Goal: Transaction & Acquisition: Purchase product/service

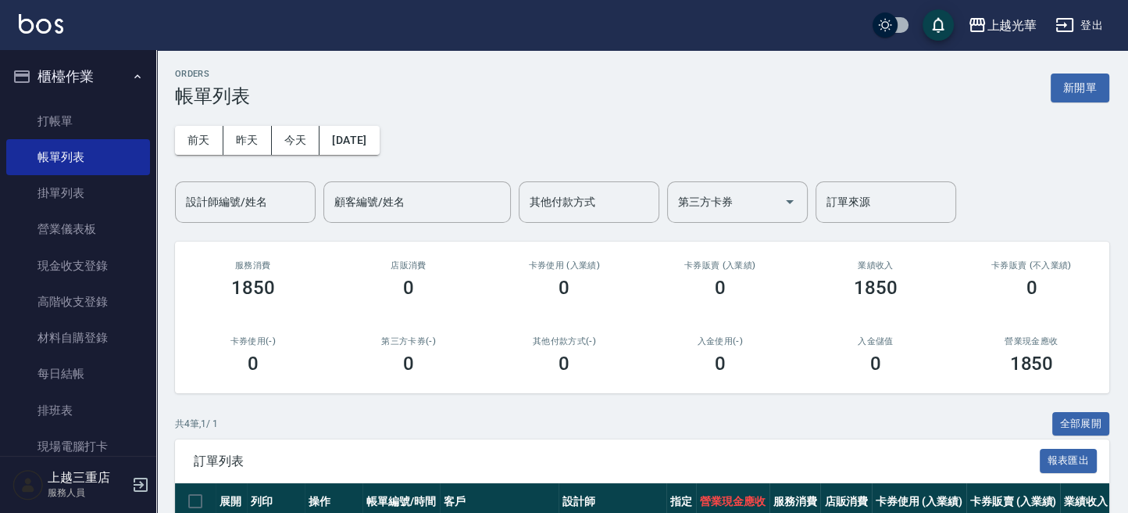
scroll to position [2, 0]
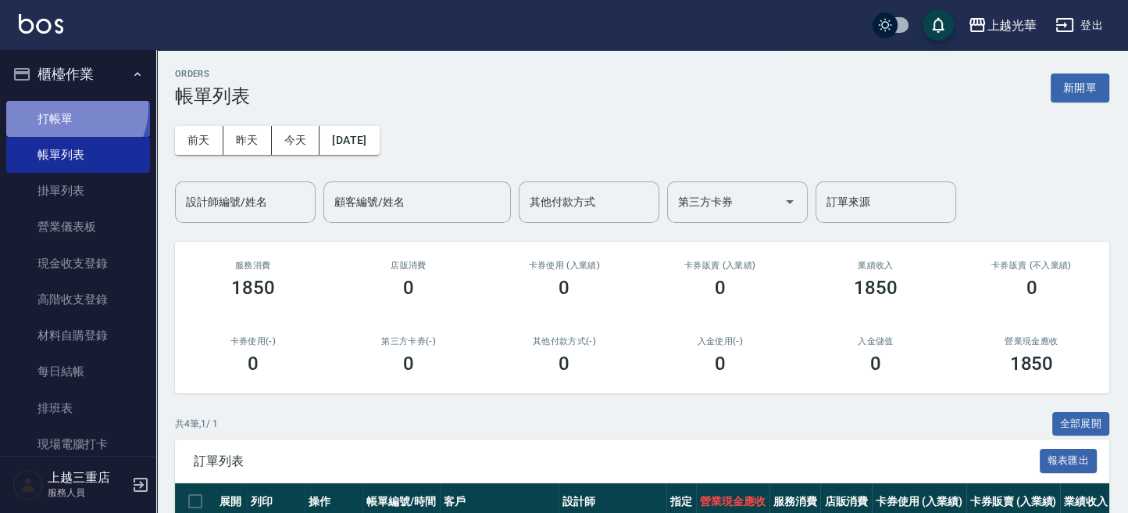
click at [63, 106] on link "打帳單" at bounding box center [78, 119] width 144 height 36
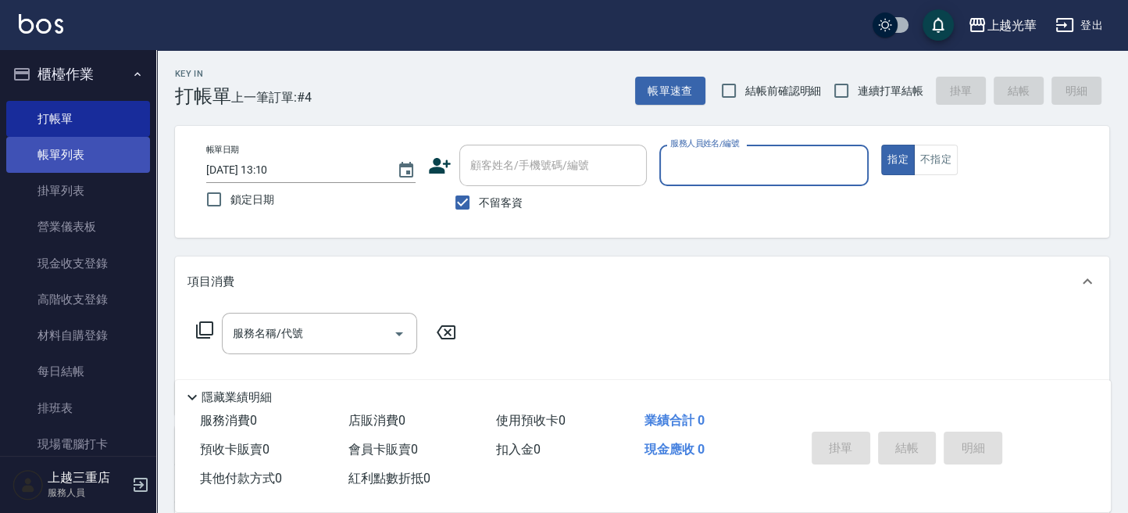
click at [70, 146] on link "帳單列表" at bounding box center [78, 155] width 144 height 36
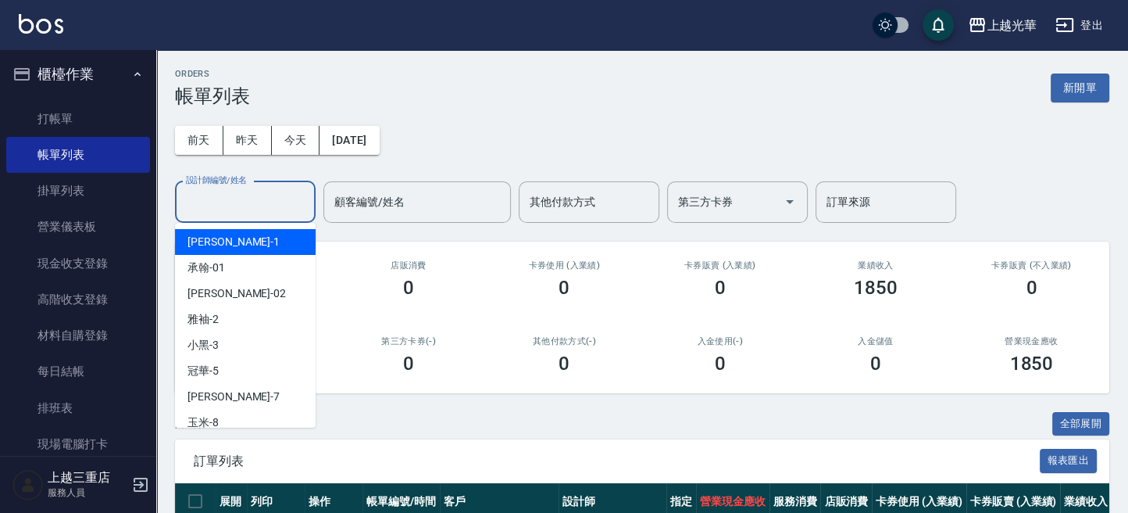
click at [302, 209] on input "設計師編號/姓名" at bounding box center [245, 201] width 127 height 27
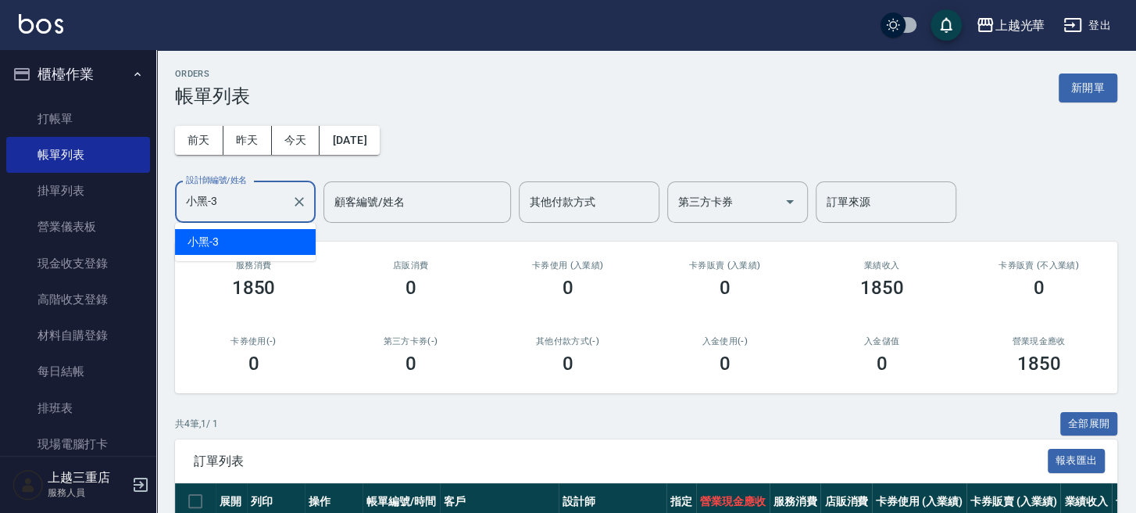
type input "小黑-3"
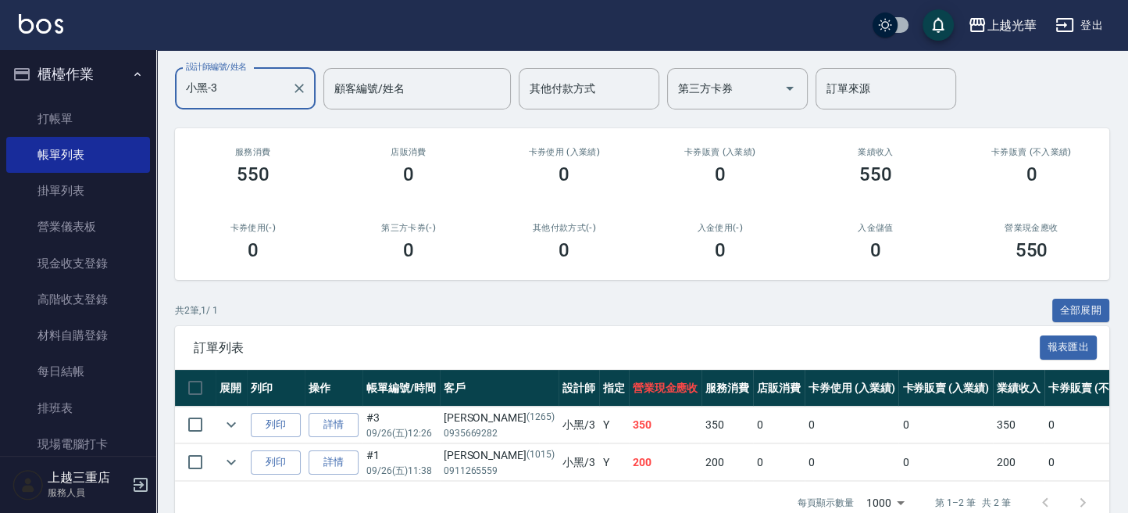
scroll to position [157, 0]
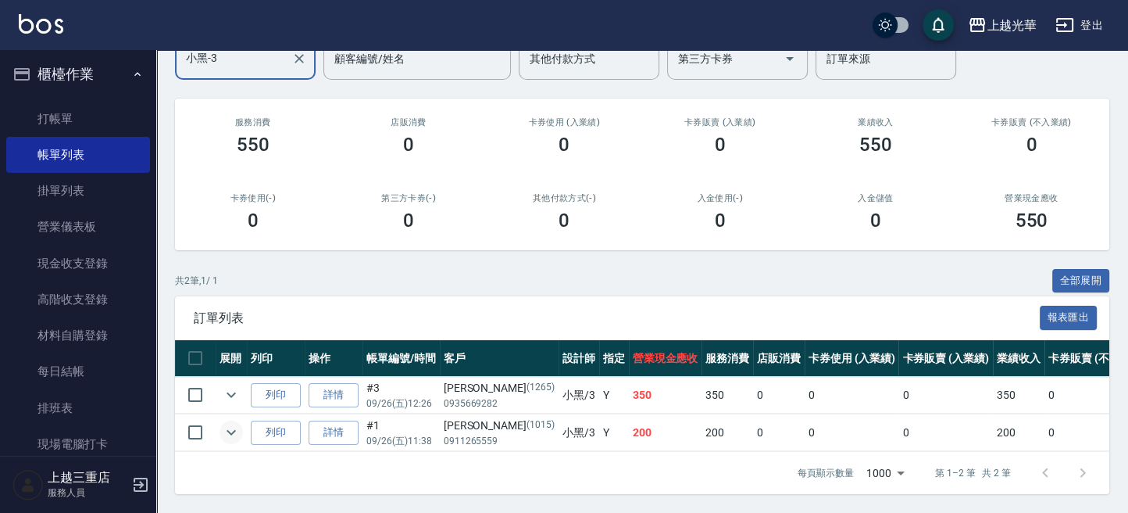
click at [227, 423] on icon "expand row" at bounding box center [231, 432] width 19 height 19
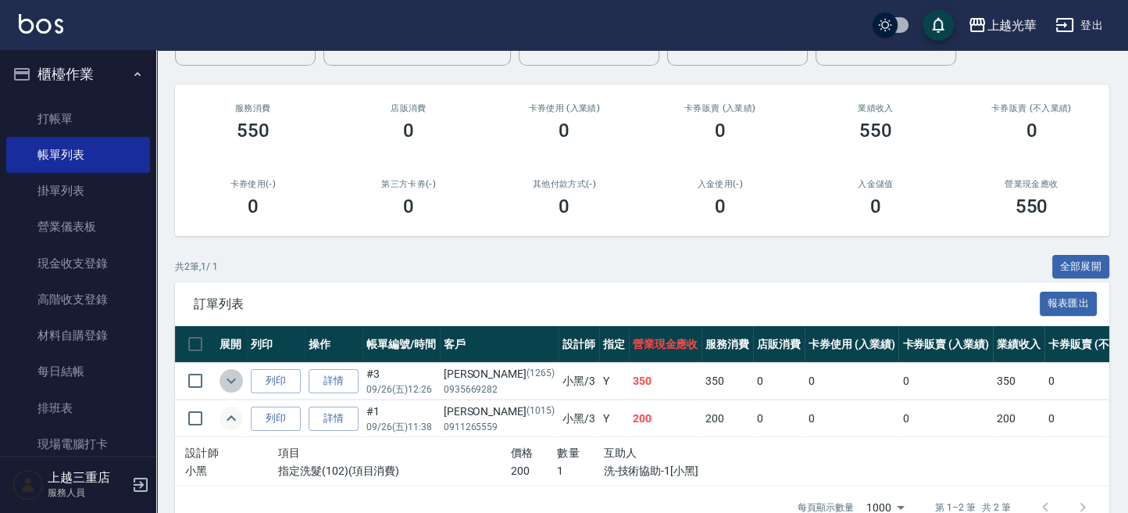
click at [233, 388] on icon "expand row" at bounding box center [231, 380] width 19 height 19
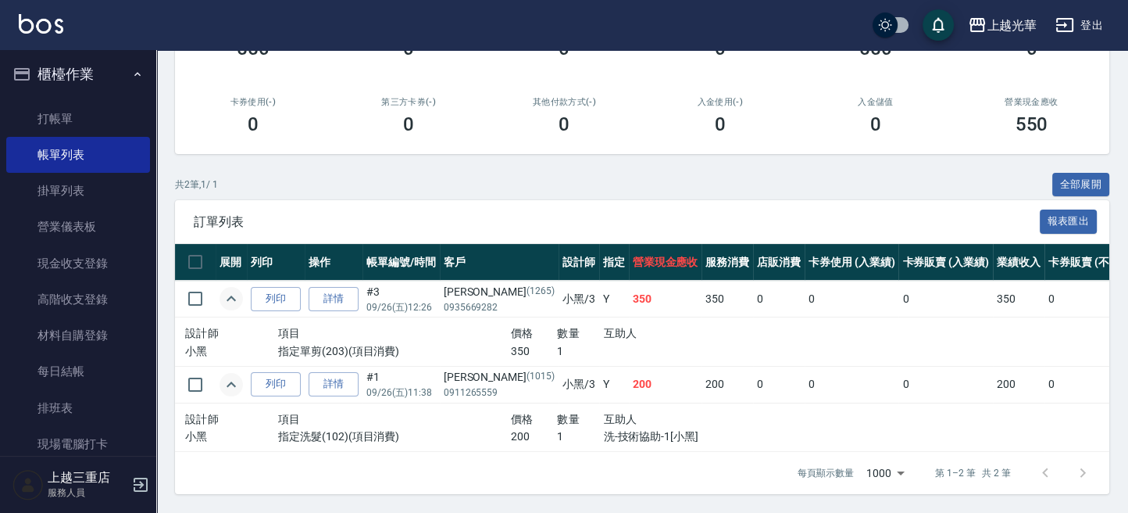
scroll to position [0, 0]
click at [73, 98] on ul "打帳單 帳單列表 掛單列表 營業儀表板 現金收支登錄 高階收支登錄 材料自購登錄 每日結帳 排班表 現場電腦打卡" at bounding box center [78, 284] width 144 height 374
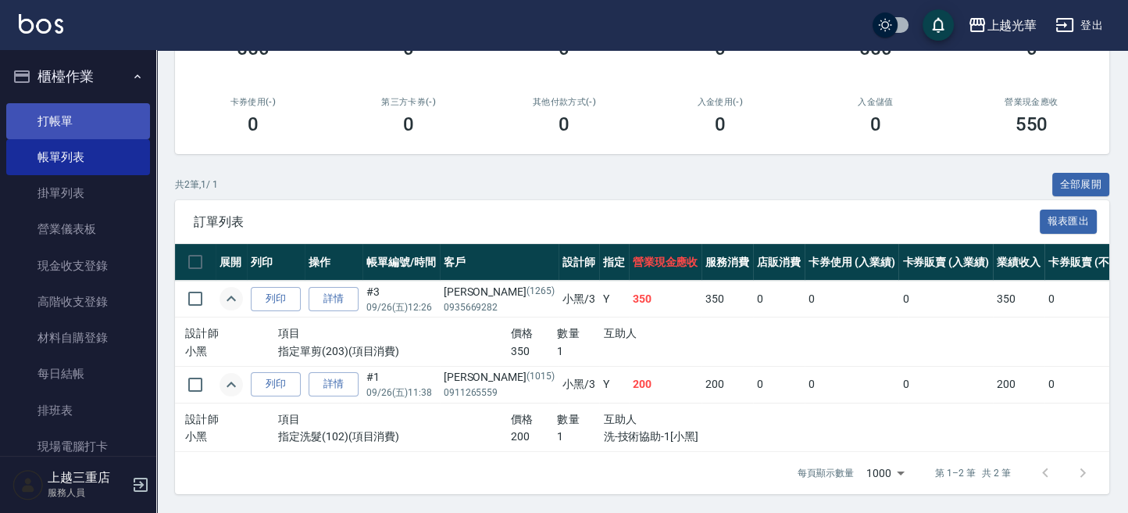
click at [75, 113] on link "打帳單" at bounding box center [78, 121] width 144 height 36
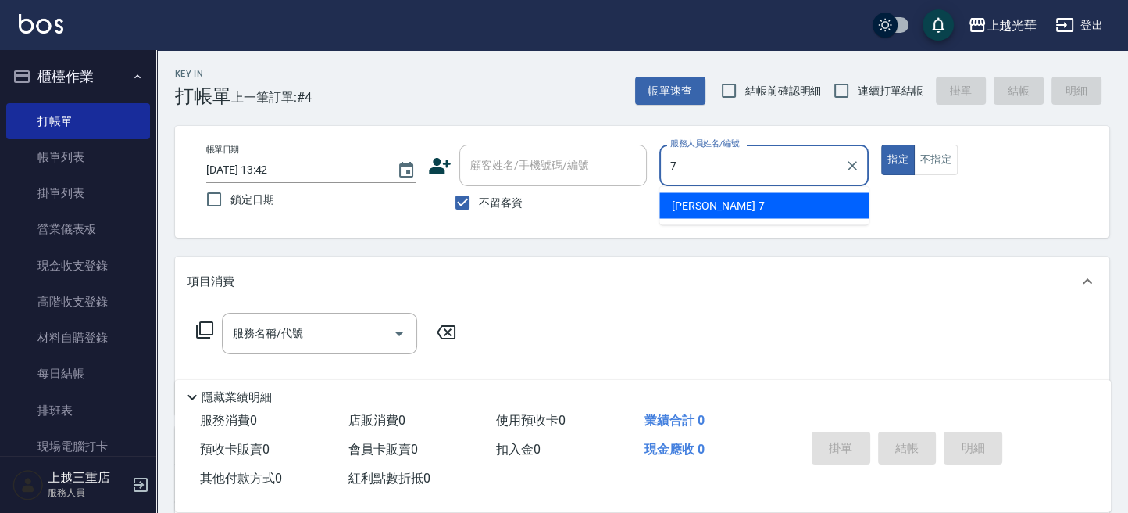
type input "小紫-7"
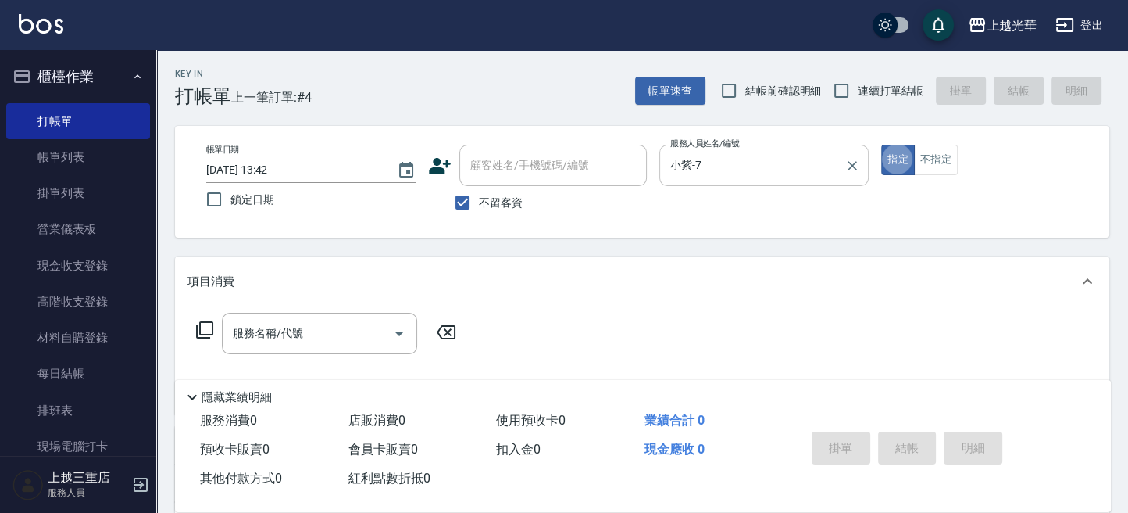
type button "true"
click at [942, 169] on button "不指定" at bounding box center [936, 160] width 44 height 30
drag, startPoint x: 303, startPoint y: 341, endPoint x: 288, endPoint y: 315, distance: 30.8
click at [303, 339] on input "服務名稱/代號" at bounding box center [308, 333] width 158 height 27
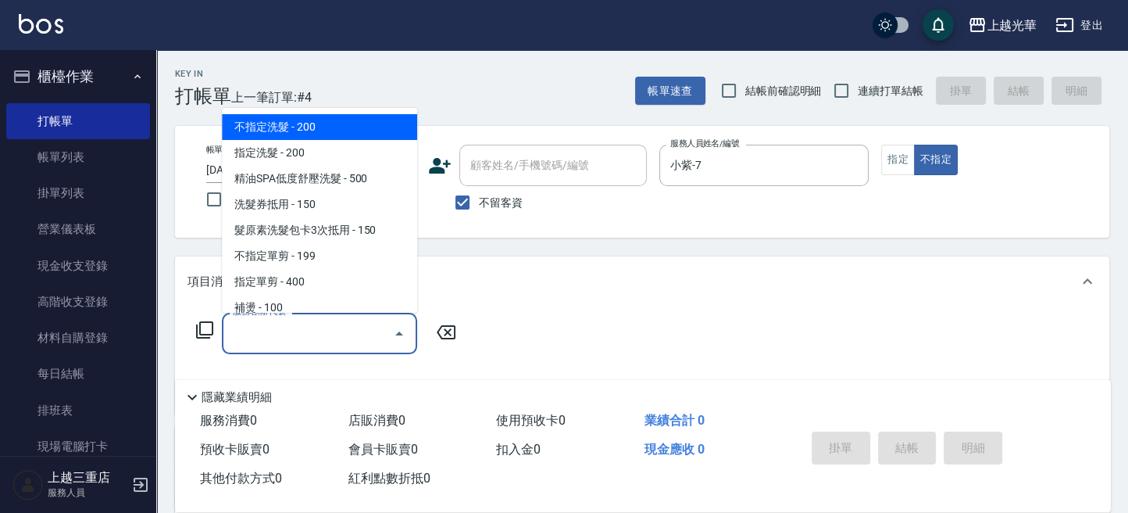
click at [285, 126] on span "不指定洗髮 - 200" at bounding box center [319, 127] width 195 height 26
type input "不指定洗髮(101)"
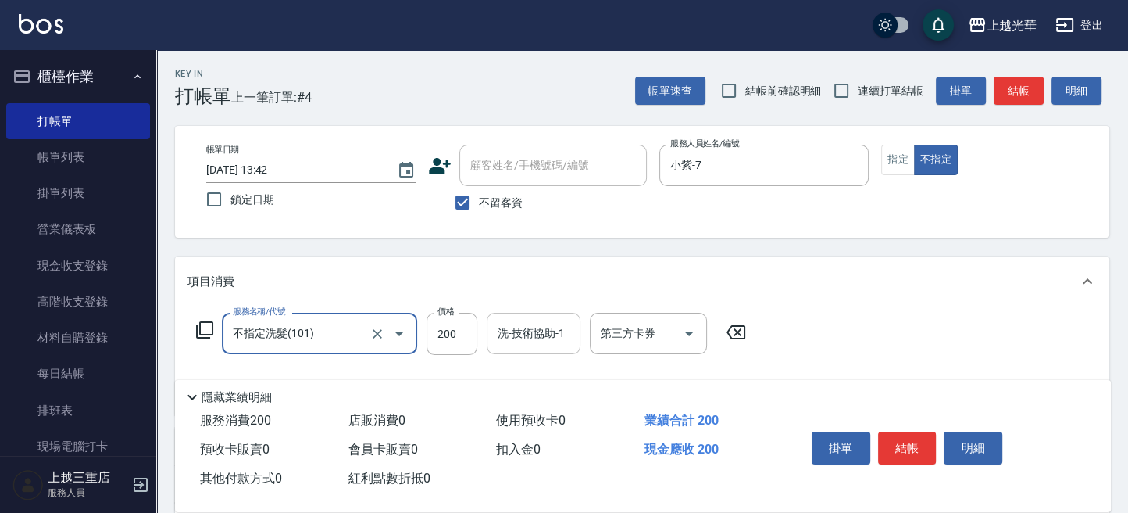
click at [542, 347] on div "洗-技術協助-1" at bounding box center [534, 333] width 94 height 41
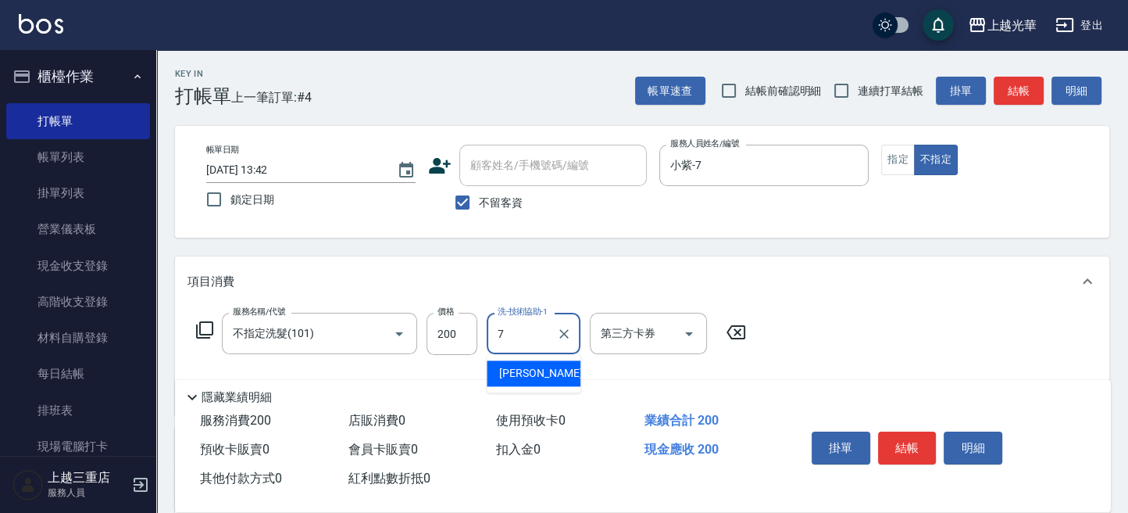
type input "小紫-7"
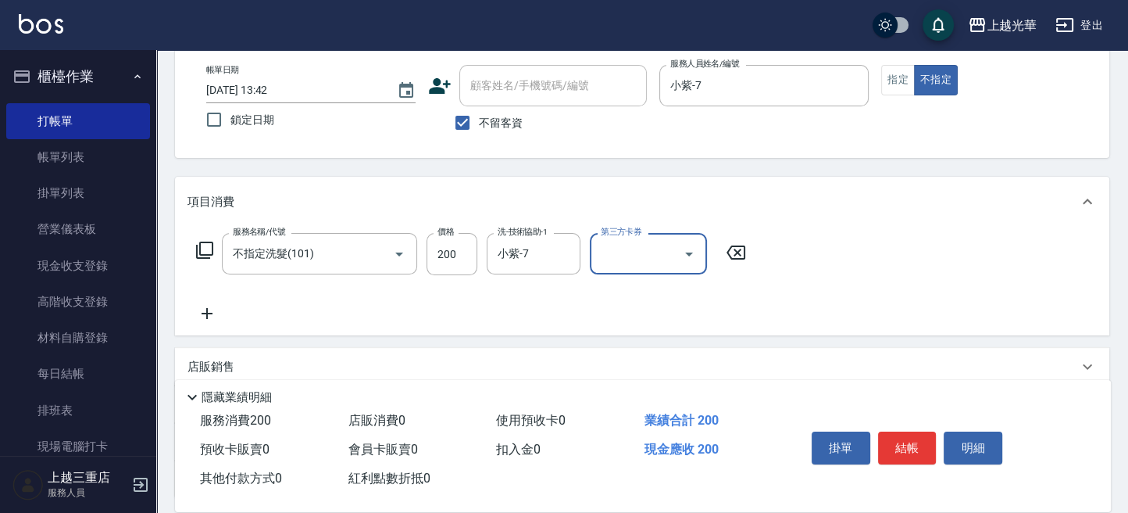
scroll to position [104, 0]
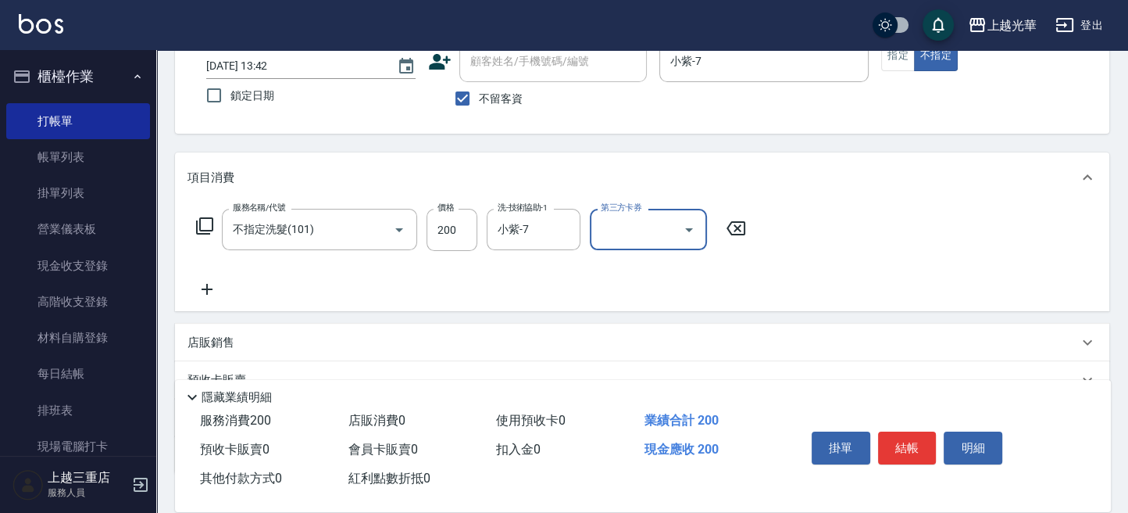
drag, startPoint x: 188, startPoint y: 277, endPoint x: 204, endPoint y: 285, distance: 18.2
click at [190, 278] on div "服務名稱/代號 不指定洗髮(101) 服務名稱/代號 價格 200 價格 洗-技術協助-1 小紫-7 洗-技術協助-1 第三方卡券 第三方卡券" at bounding box center [472, 254] width 568 height 90
click at [205, 286] on icon at bounding box center [207, 289] width 39 height 19
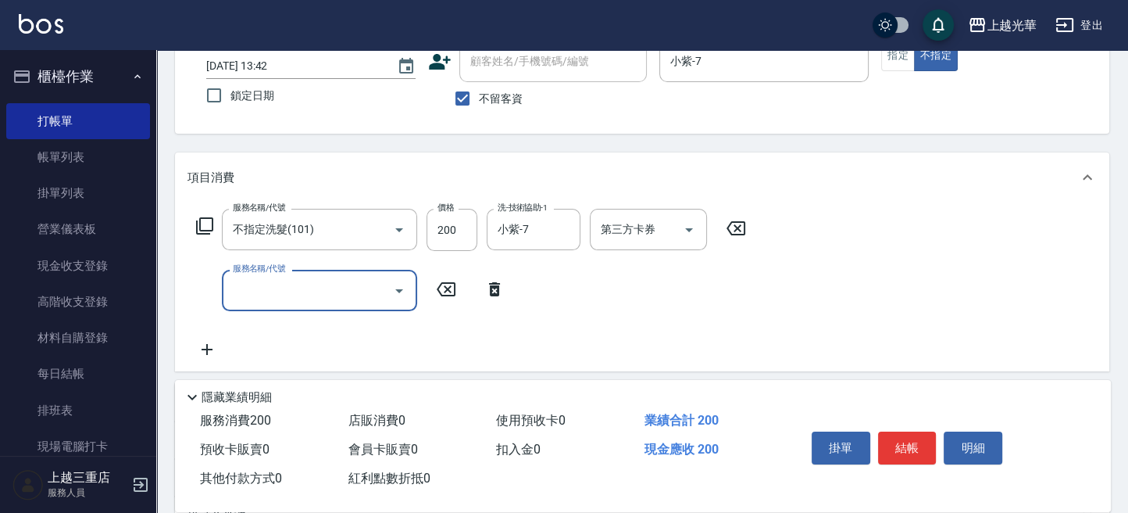
click at [248, 286] on input "服務名稱/代號" at bounding box center [308, 290] width 158 height 27
type input "不指定單剪(202)"
click at [917, 448] on button "結帳" at bounding box center [907, 447] width 59 height 33
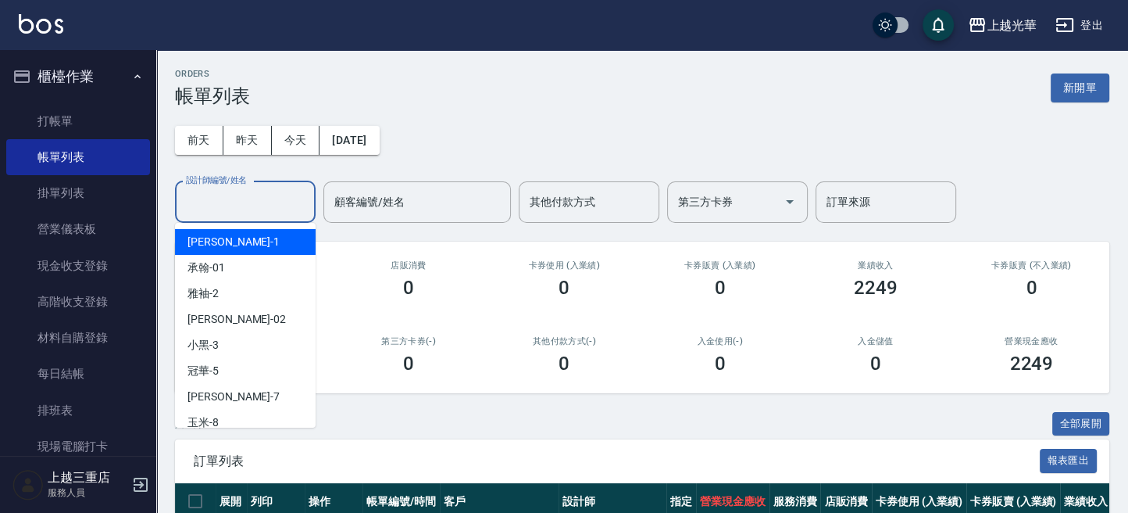
click at [302, 205] on input "設計師編號/姓名" at bounding box center [245, 201] width 127 height 27
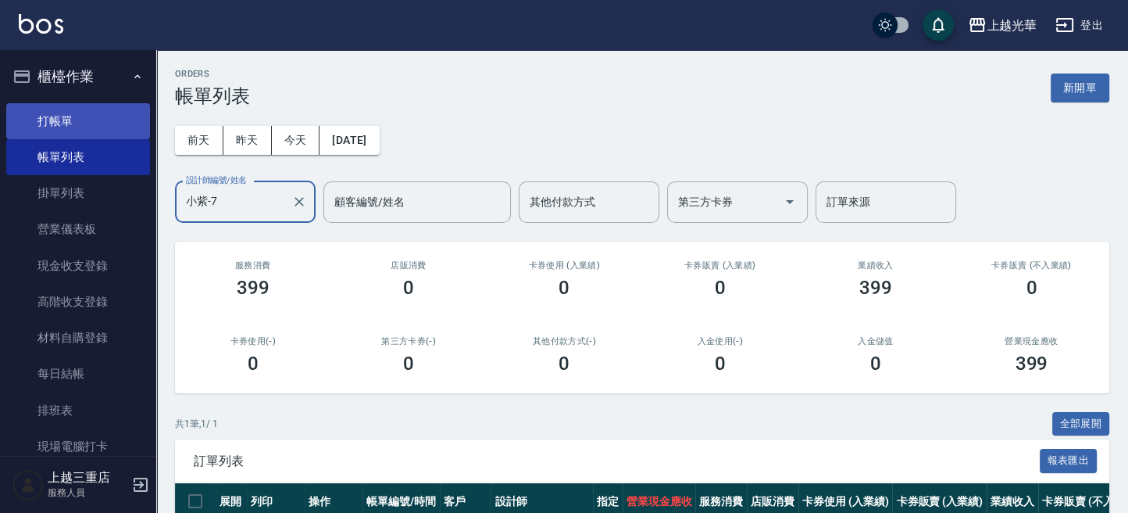
type input "小紫-7"
click at [117, 113] on link "打帳單" at bounding box center [78, 121] width 144 height 36
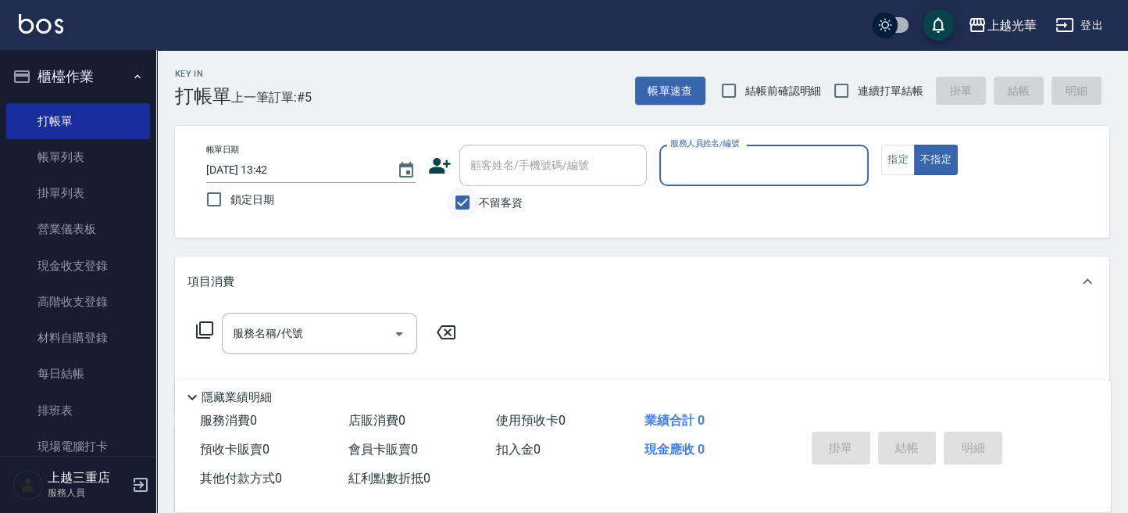
click at [476, 203] on input "不留客資" at bounding box center [462, 202] width 33 height 33
checkbox input "false"
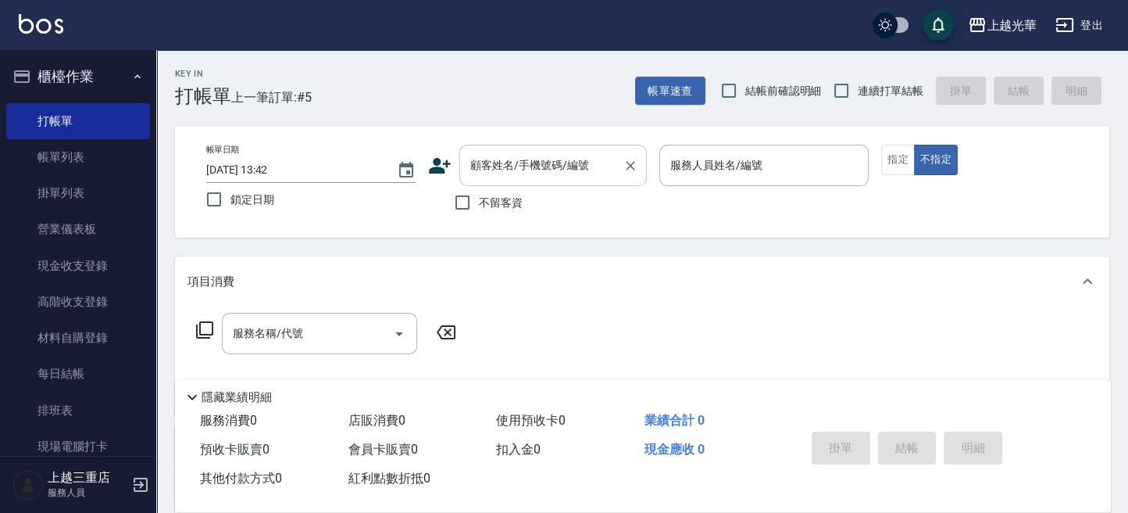
click at [484, 171] on input "顧客姓名/手機號碼/編號" at bounding box center [541, 165] width 150 height 27
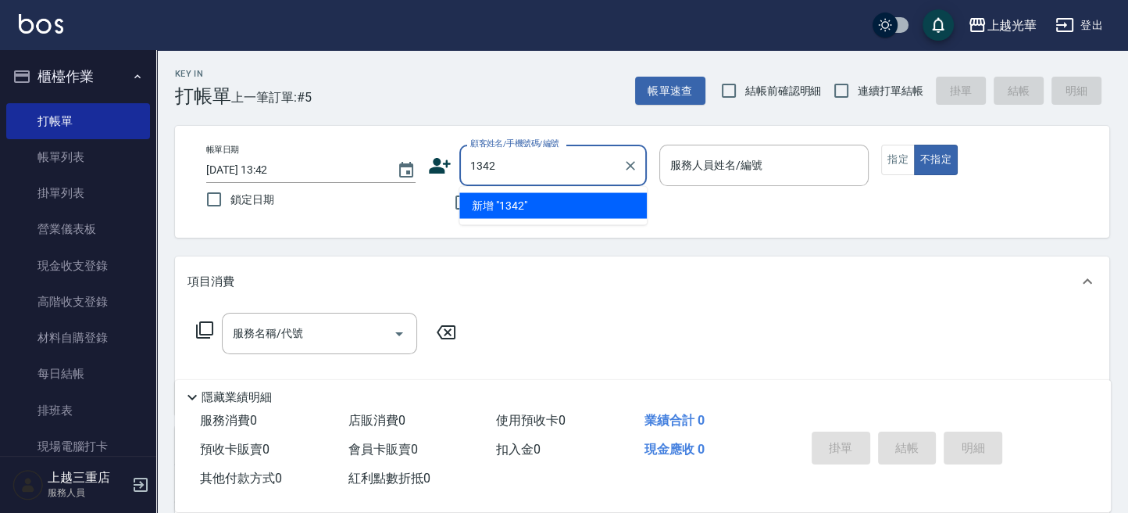
type input "1342"
click at [914, 145] on button "不指定" at bounding box center [936, 160] width 44 height 30
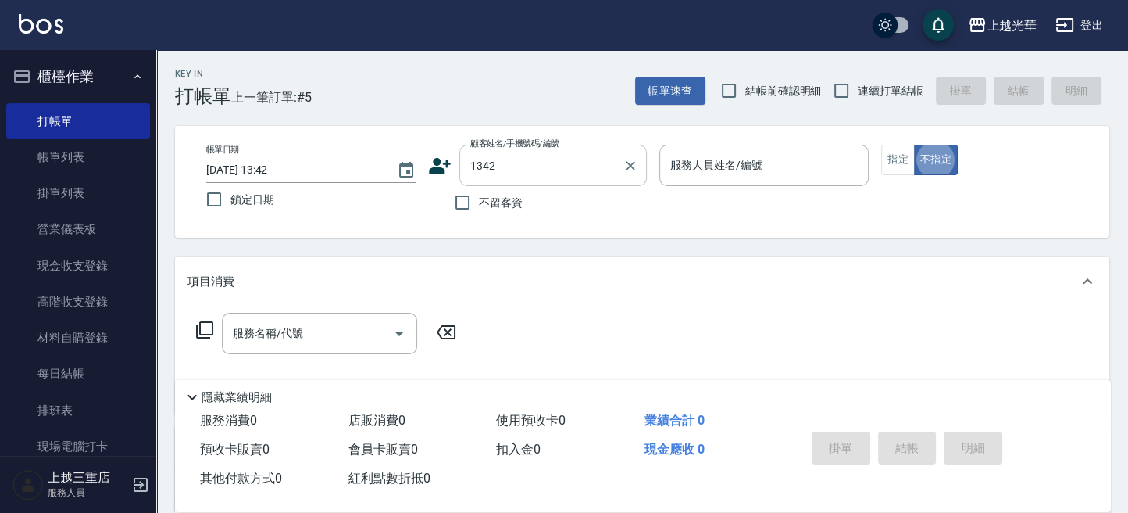
type button "false"
type input "[PERSON_NAME]/0915751075/1342"
type input "小黑-3"
click at [880, 156] on div "帳單日期 [DATE] 13:42 鎖定日期 顧客姓名/手機號碼/編號 [PERSON_NAME]/0915751075/1342 顧客姓名/手機號碼/編號 …" at bounding box center [642, 182] width 897 height 74
click at [888, 156] on button "指定" at bounding box center [898, 160] width 34 height 30
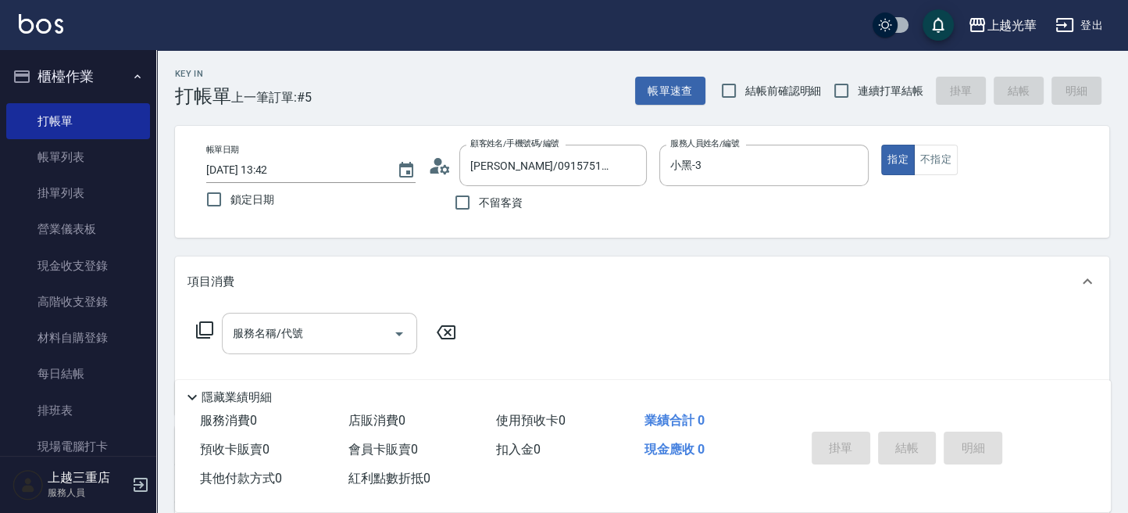
drag, startPoint x: 298, startPoint y: 342, endPoint x: 316, endPoint y: 315, distance: 32.3
click at [300, 338] on input "服務名稱/代號" at bounding box center [308, 333] width 158 height 27
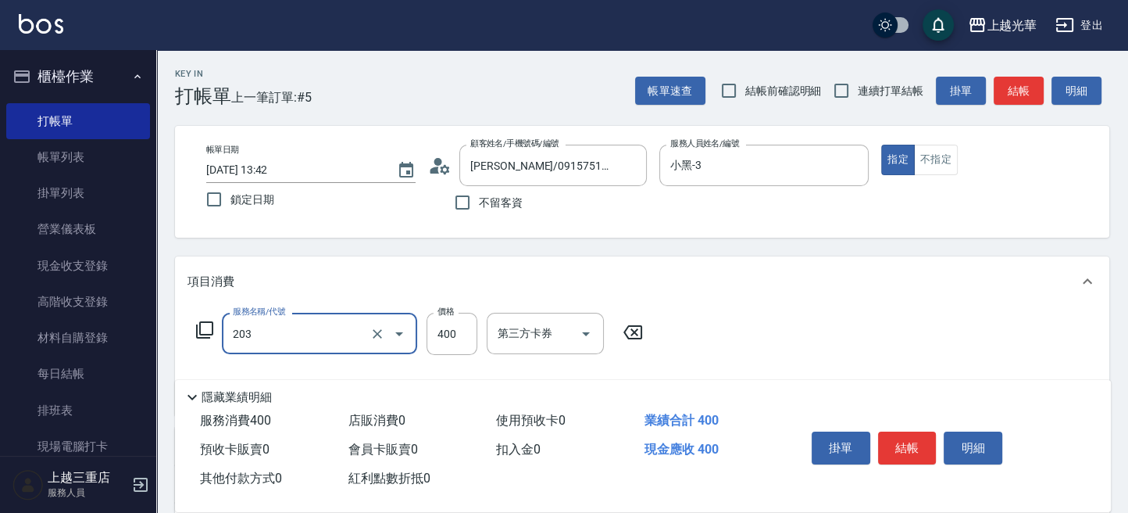
type input "指定單剪(203)"
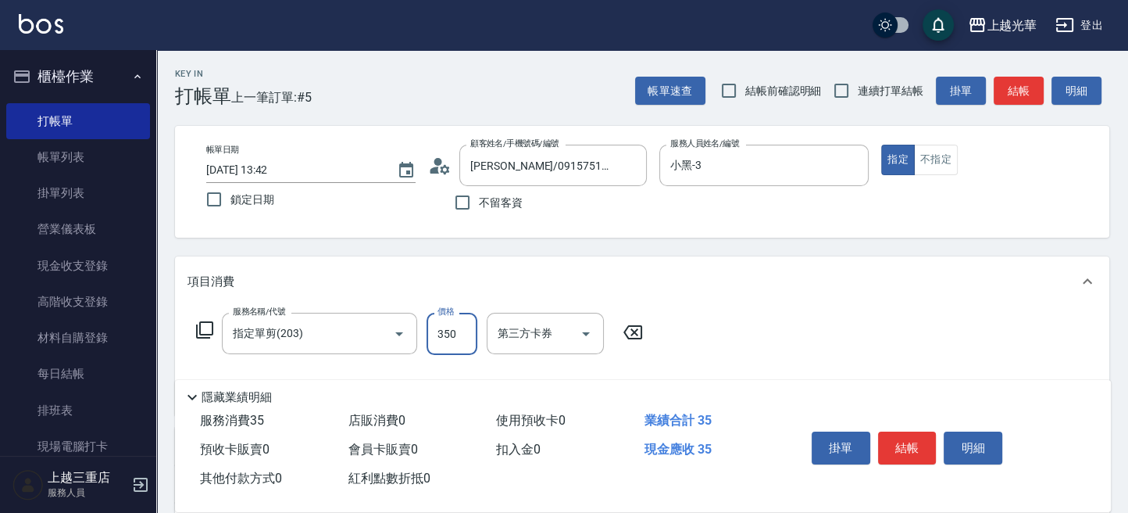
type input "350"
click at [902, 448] on button "結帳" at bounding box center [907, 447] width 59 height 33
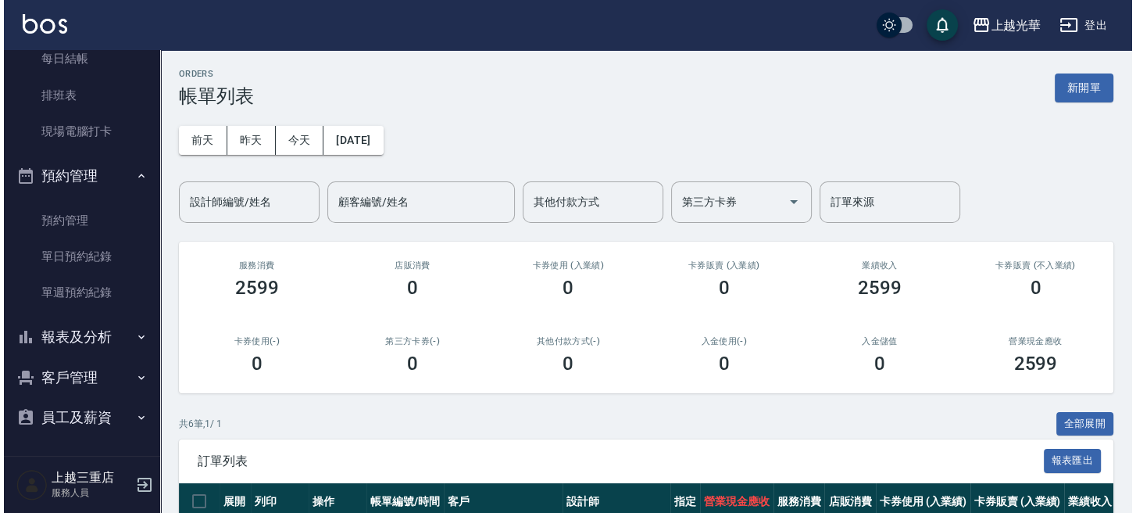
scroll to position [106, 0]
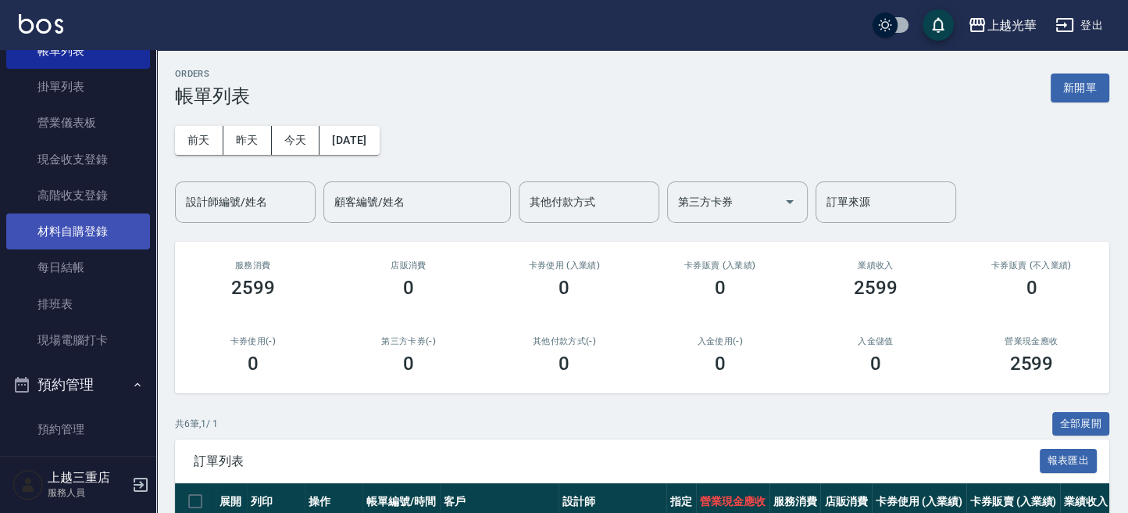
click at [77, 236] on link "材料自購登錄" at bounding box center [78, 231] width 144 height 36
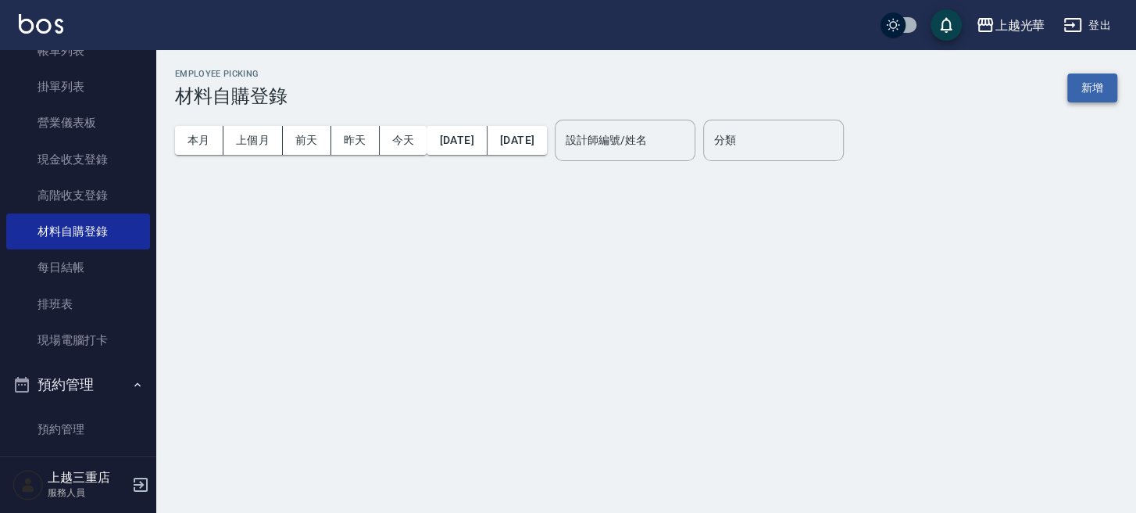
click at [1088, 75] on button "新增" at bounding box center [1092, 87] width 50 height 29
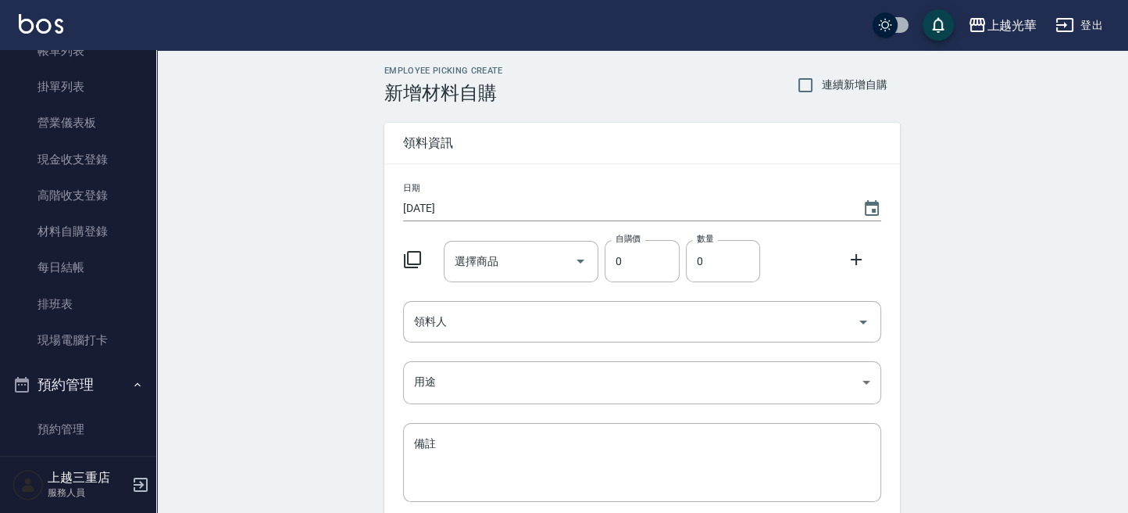
click at [409, 259] on icon at bounding box center [412, 259] width 19 height 19
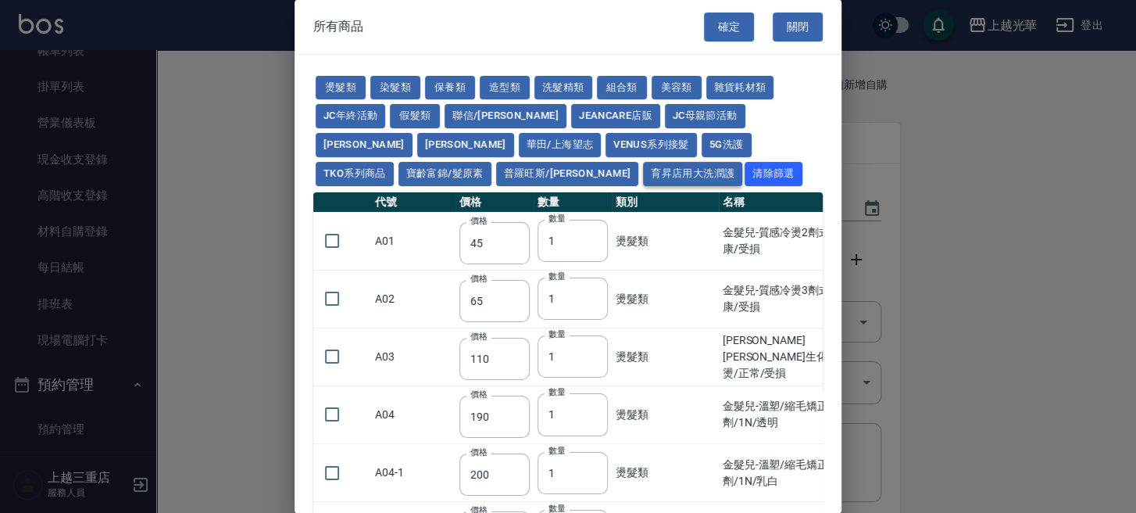
click at [643, 169] on button "育昇店用大洗潤護" at bounding box center [692, 174] width 99 height 24
type input "160"
type input "170"
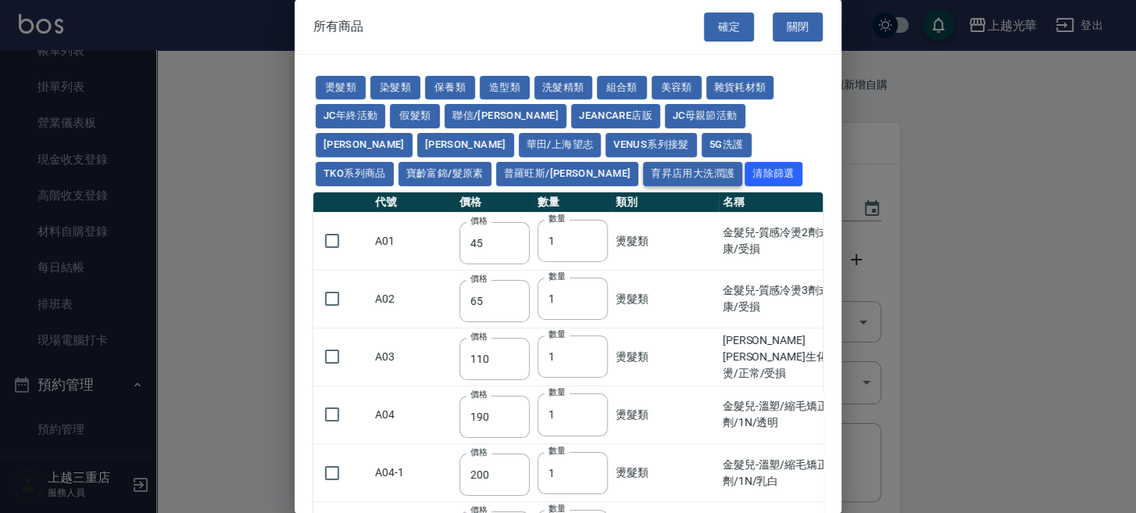
type input "170"
type input "180"
type input "165"
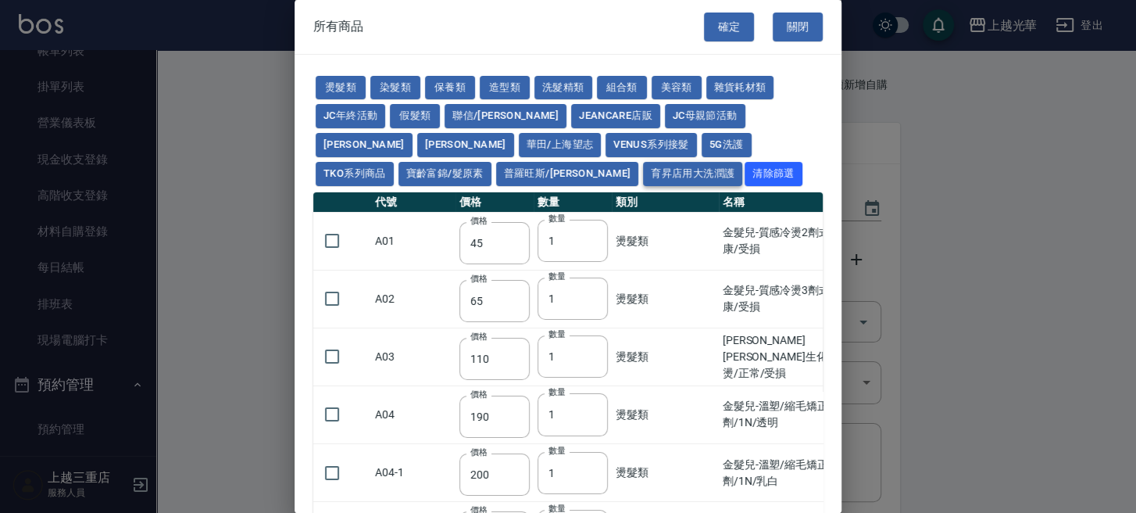
type input "180"
type input "165"
type input "170"
type input "190"
type input "170"
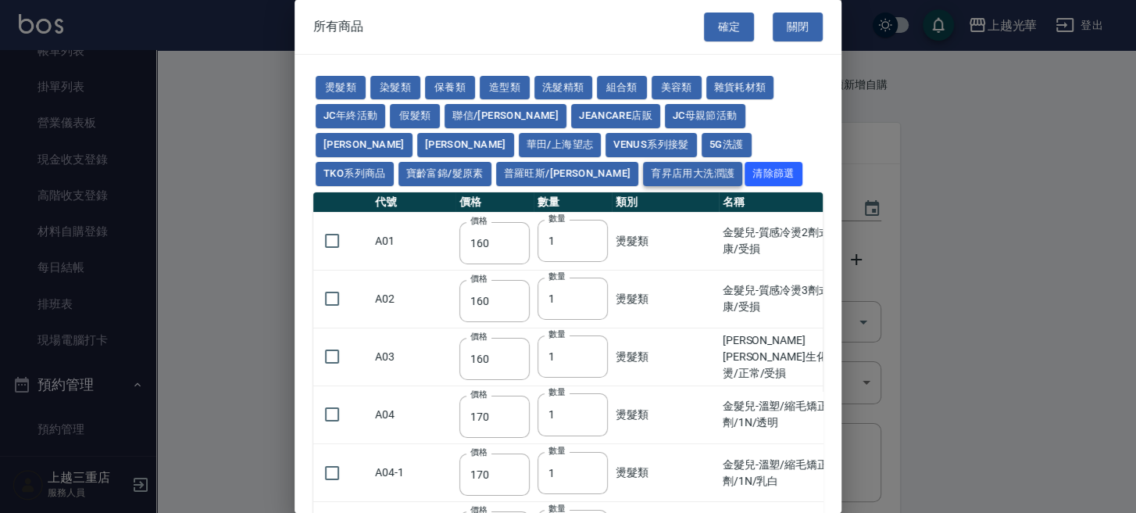
type input "200"
type input "110"
type input "185"
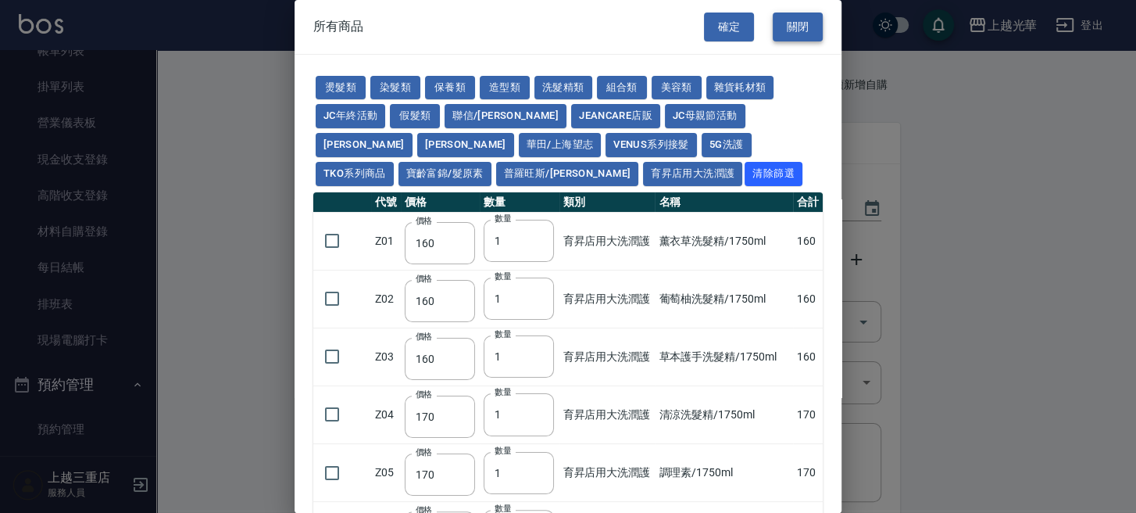
click at [802, 19] on button "關閉" at bounding box center [798, 27] width 50 height 29
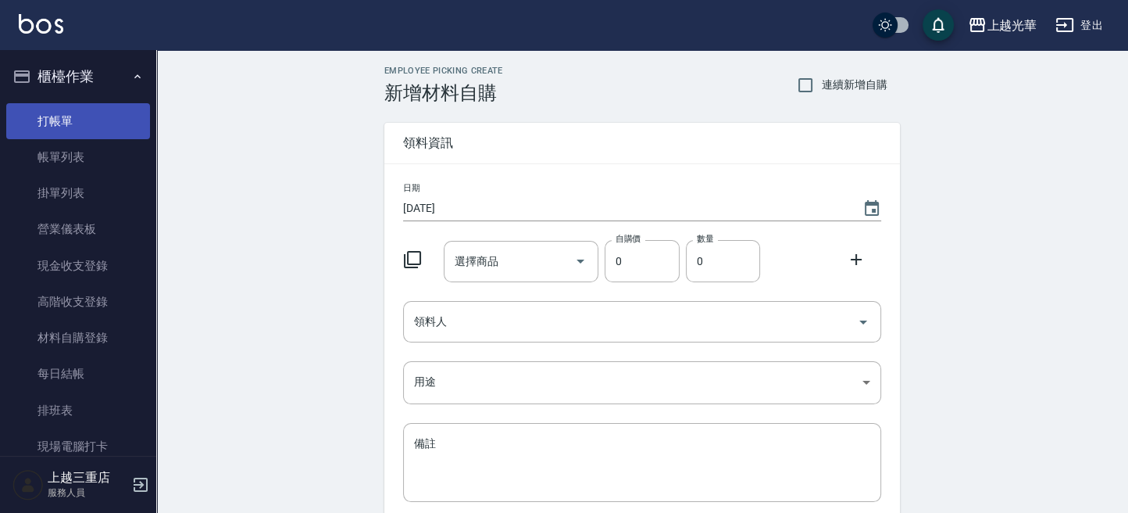
click at [84, 121] on link "打帳單" at bounding box center [78, 121] width 144 height 36
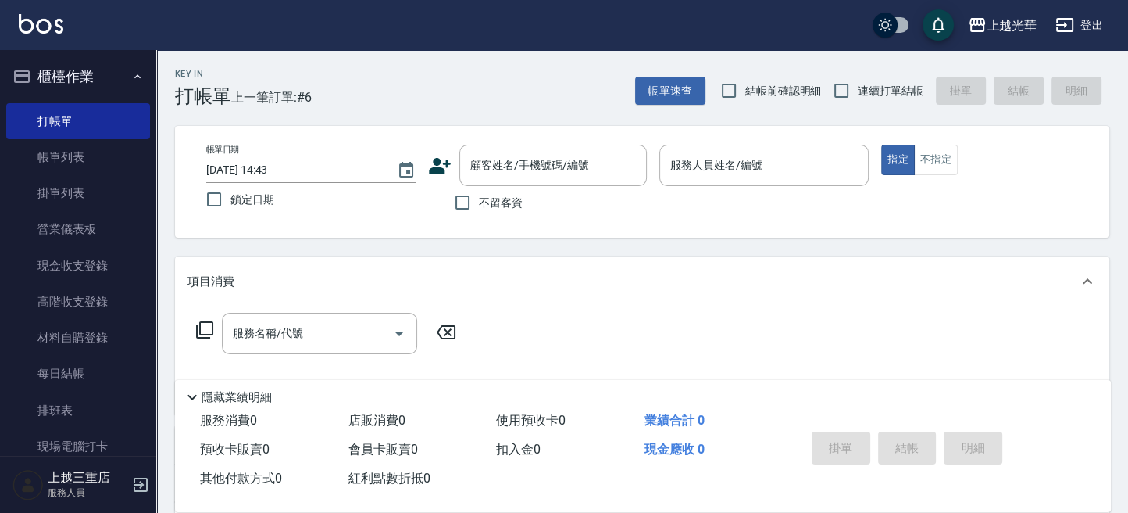
click at [485, 196] on span "不留客資" at bounding box center [501, 203] width 44 height 16
click at [479, 196] on input "不留客資" at bounding box center [462, 202] width 33 height 33
checkbox input "true"
type input "1"
type button "true"
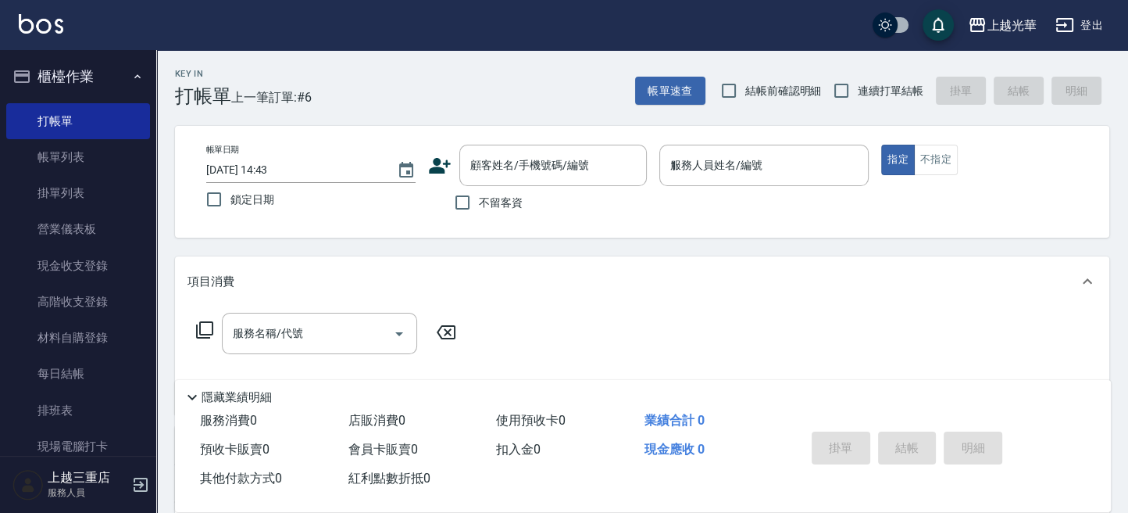
type input "小詹-1"
click at [882, 91] on span "連續打單結帳" at bounding box center [891, 91] width 66 height 16
click at [858, 91] on input "連續打單結帳" at bounding box center [841, 90] width 33 height 33
checkbox input "true"
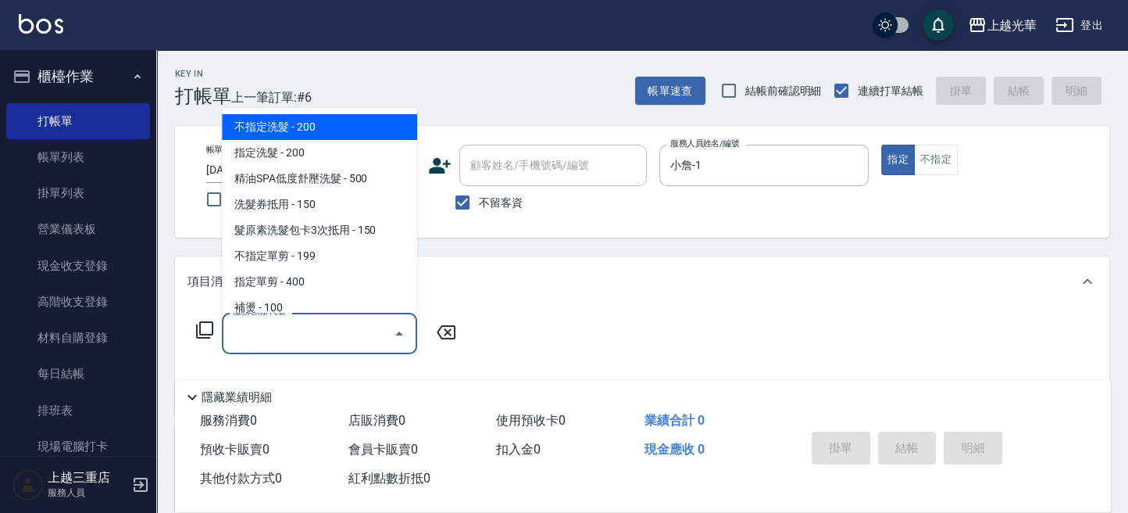
click at [291, 339] on input "服務名稱/代號" at bounding box center [308, 333] width 158 height 27
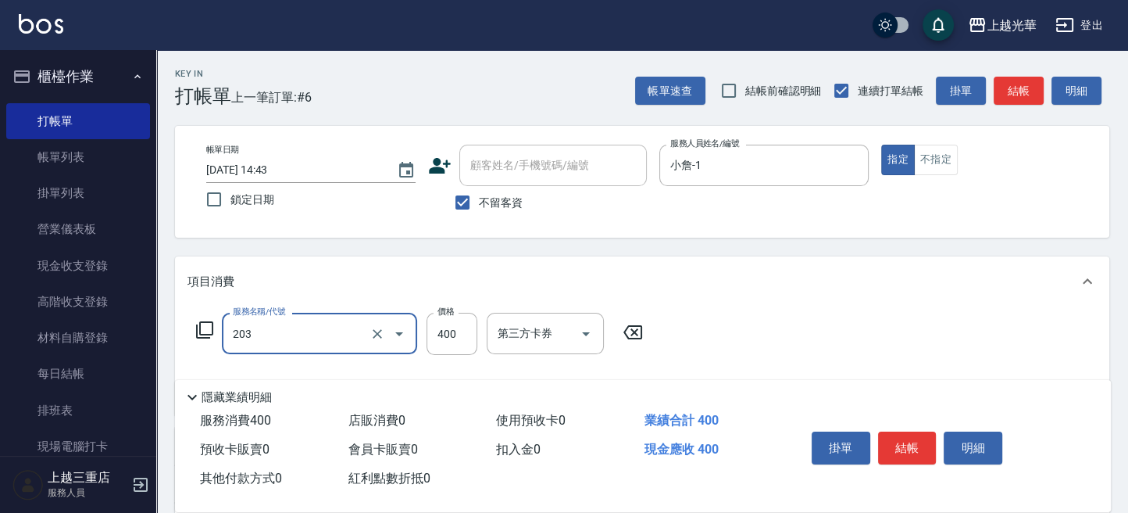
type input "指定單剪(203)"
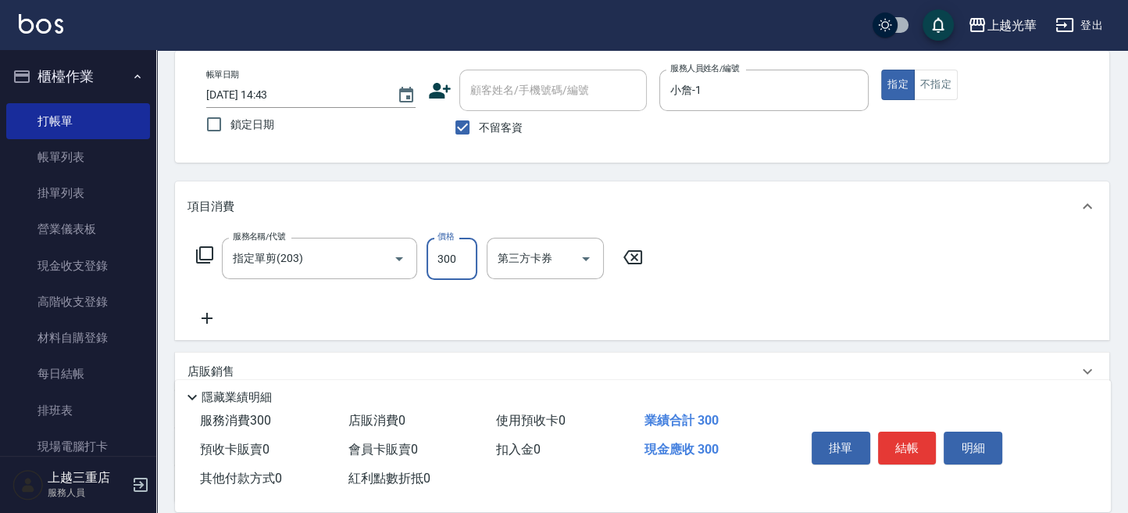
scroll to position [104, 0]
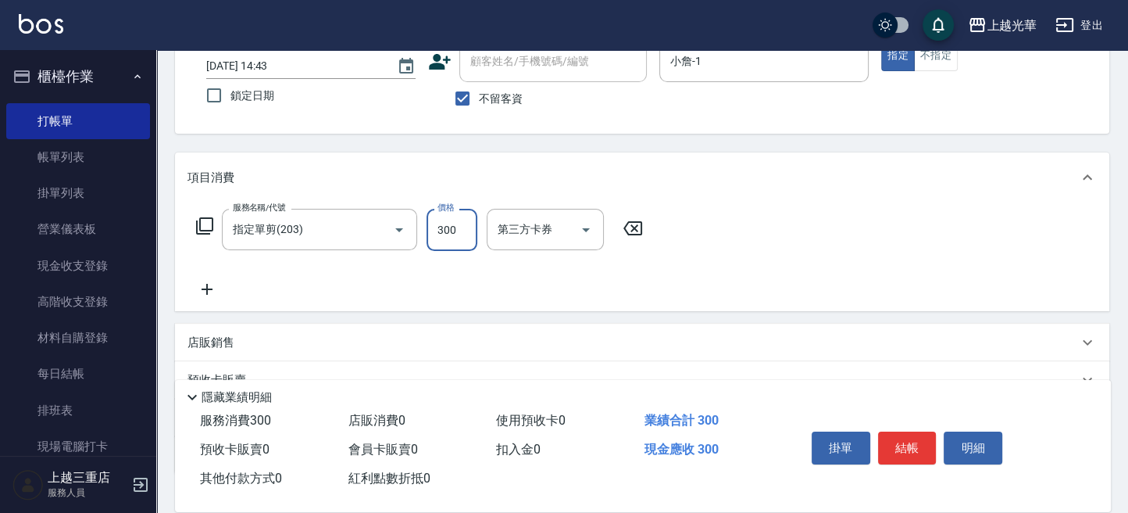
type input "300"
drag, startPoint x: 206, startPoint y: 288, endPoint x: 421, endPoint y: 326, distance: 218.1
click at [202, 288] on icon at bounding box center [207, 289] width 11 height 11
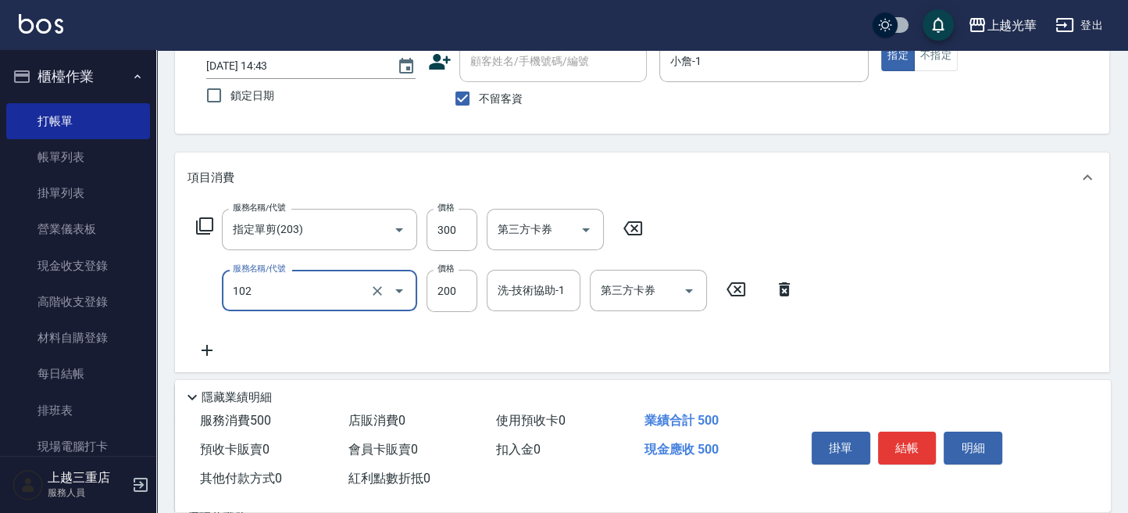
type input "指定洗髮(102)"
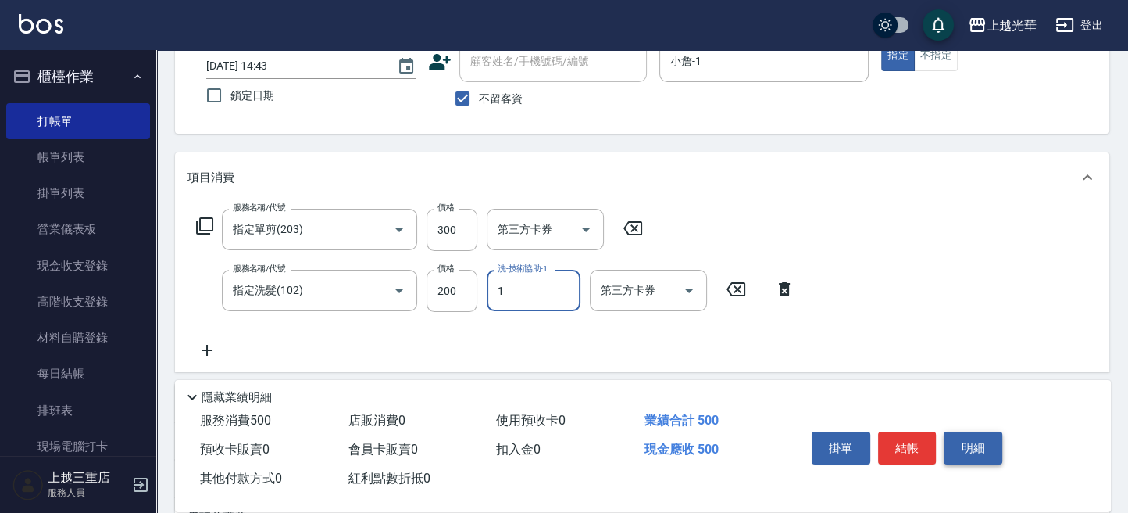
type input "小詹-1"
click at [909, 437] on button "結帳" at bounding box center [907, 447] width 59 height 33
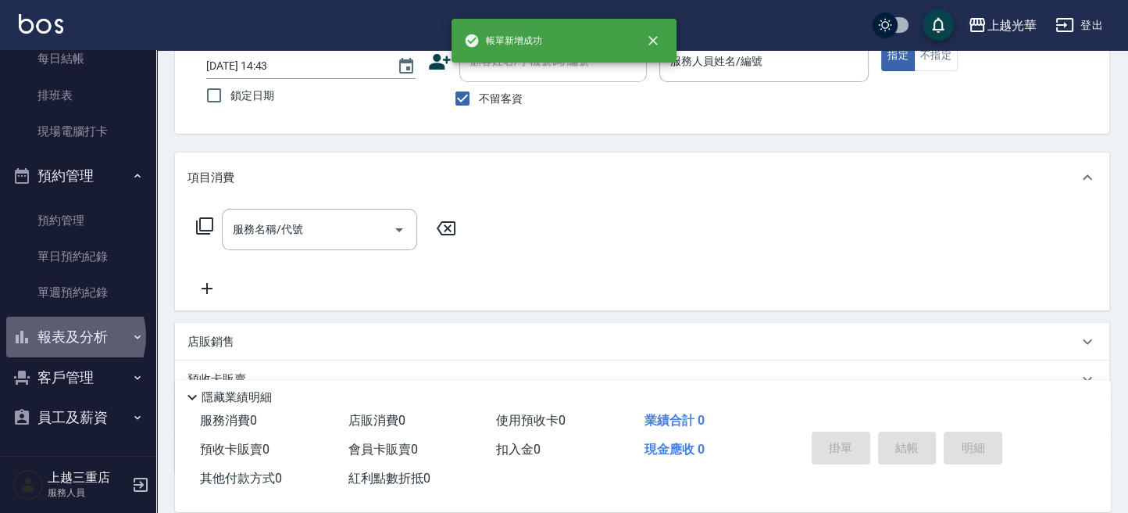
click at [67, 335] on button "報表及分析" at bounding box center [78, 336] width 144 height 41
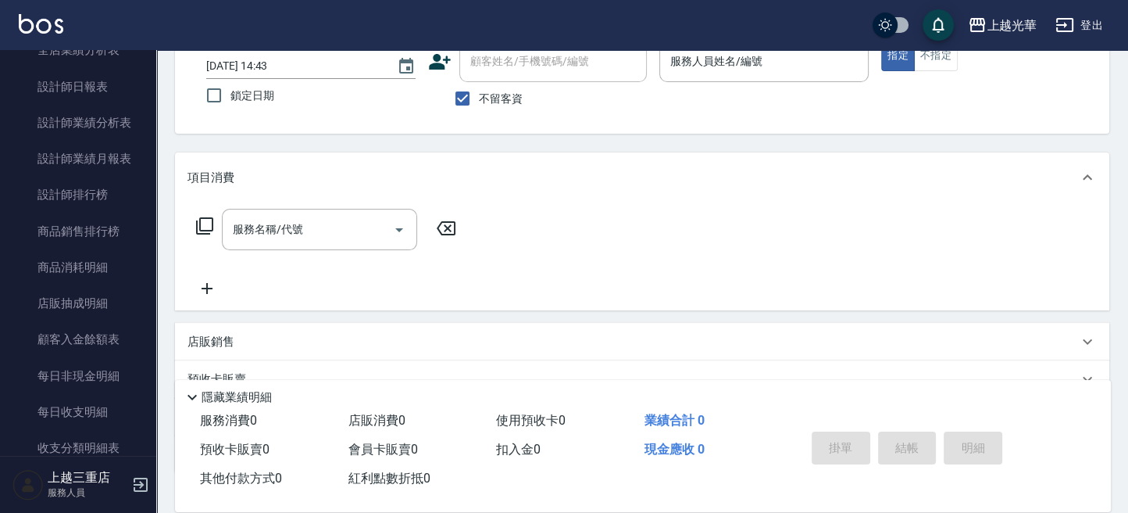
scroll to position [731, 0]
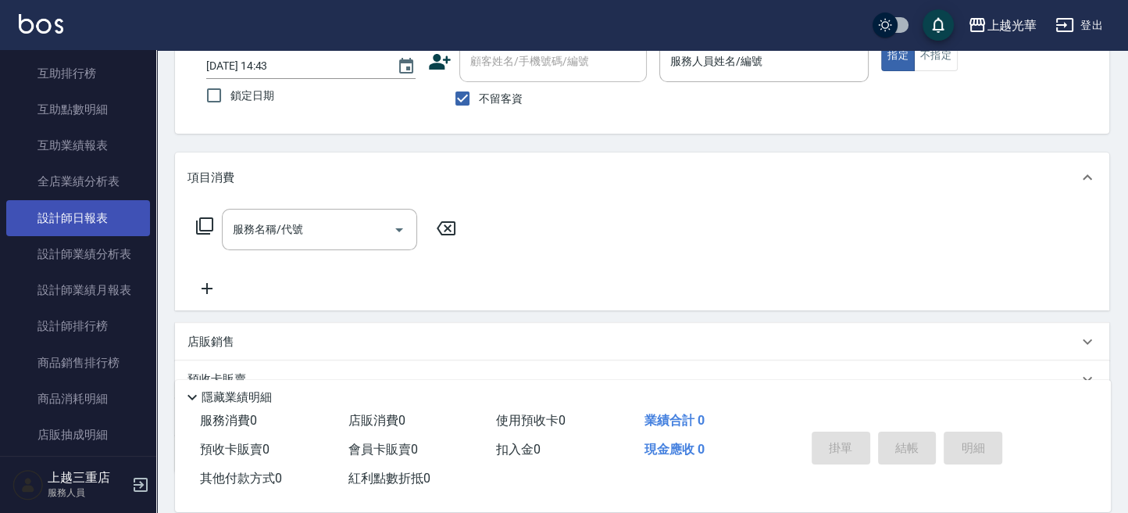
click at [85, 219] on link "設計師日報表" at bounding box center [78, 218] width 144 height 36
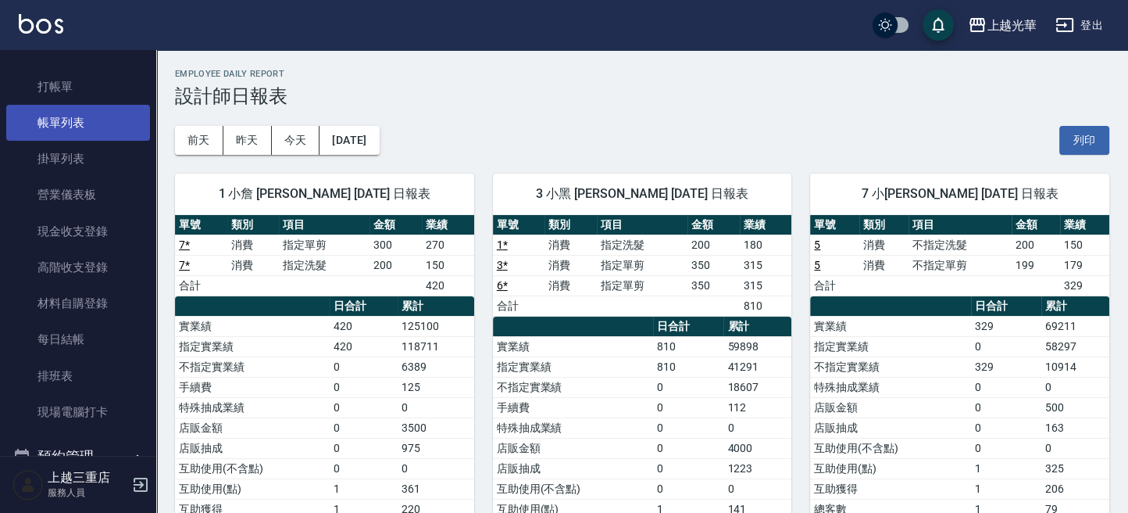
scroll to position [2, 0]
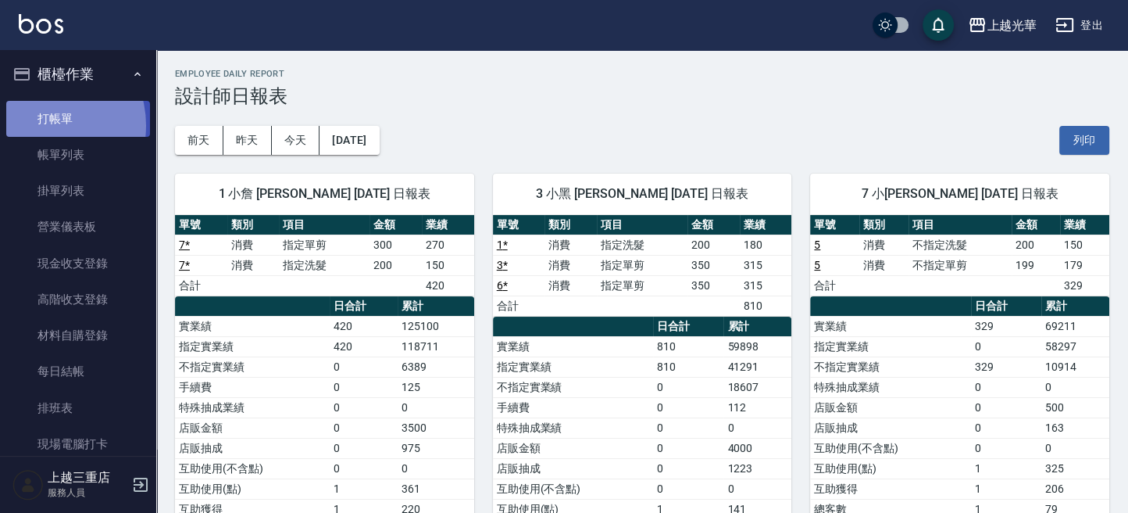
click at [38, 125] on link "打帳單" at bounding box center [78, 119] width 144 height 36
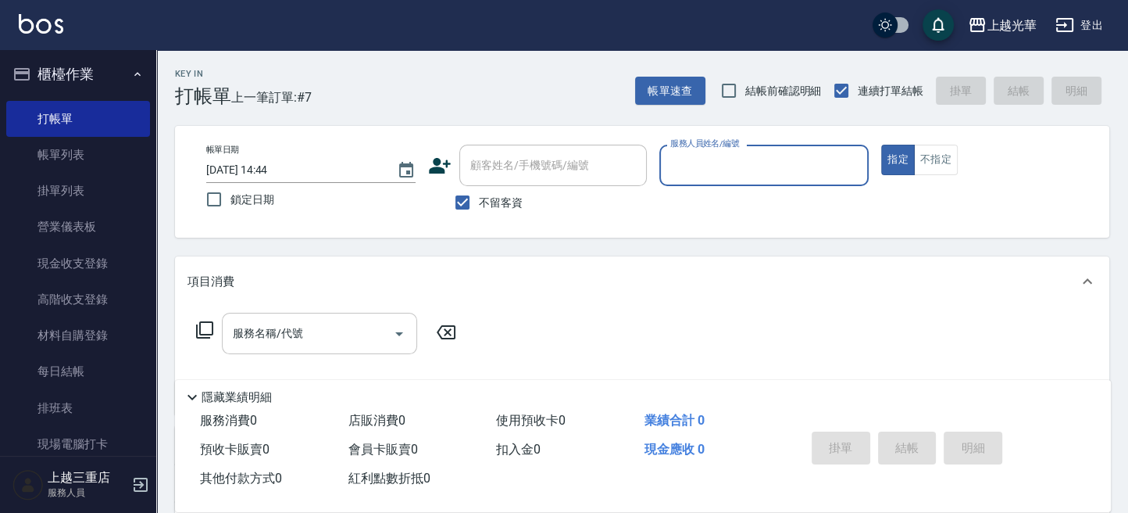
scroll to position [208, 0]
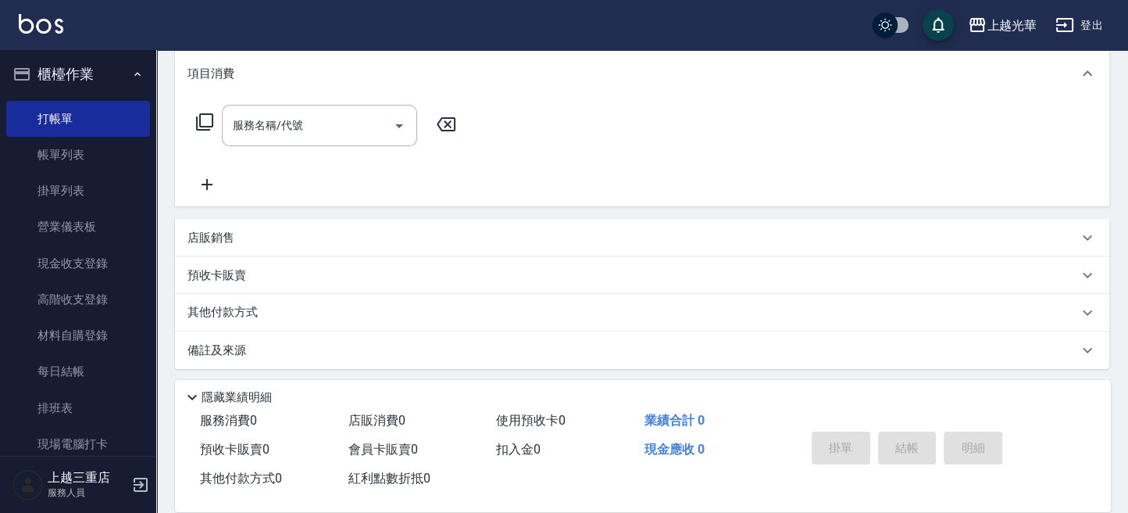
click at [215, 230] on p "店販銷售" at bounding box center [211, 238] width 47 height 16
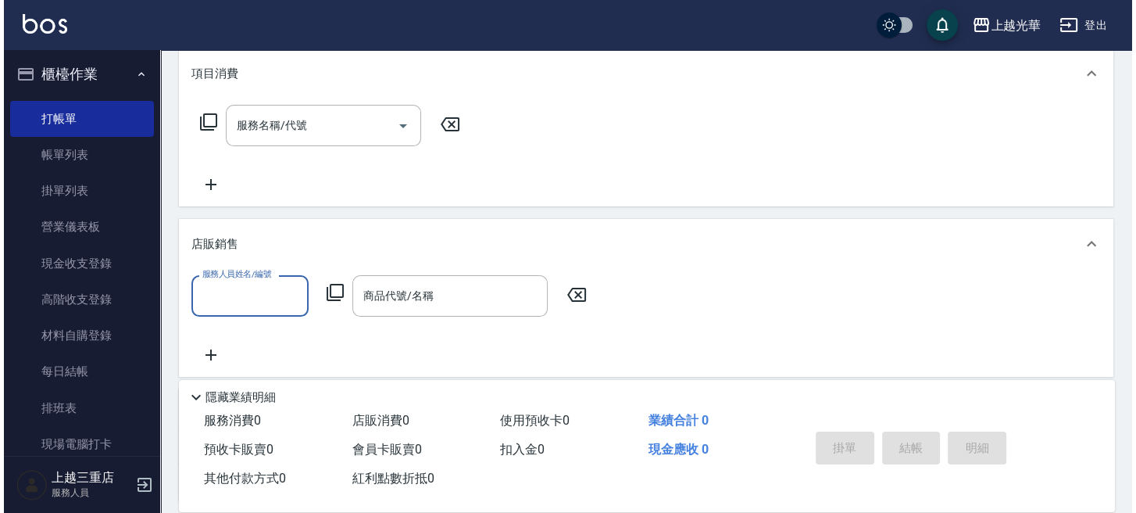
scroll to position [0, 0]
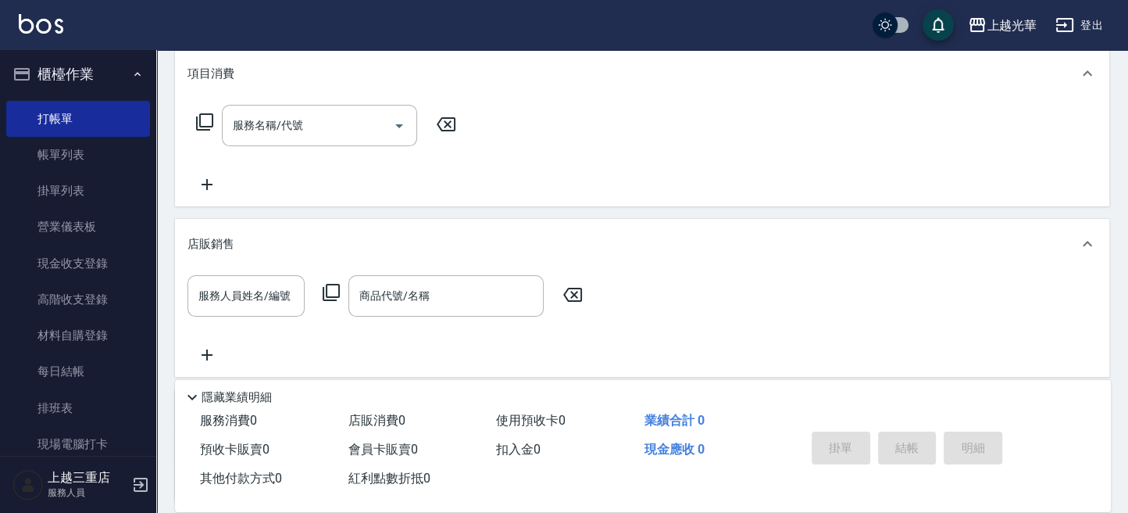
click at [330, 295] on icon at bounding box center [331, 292] width 19 height 19
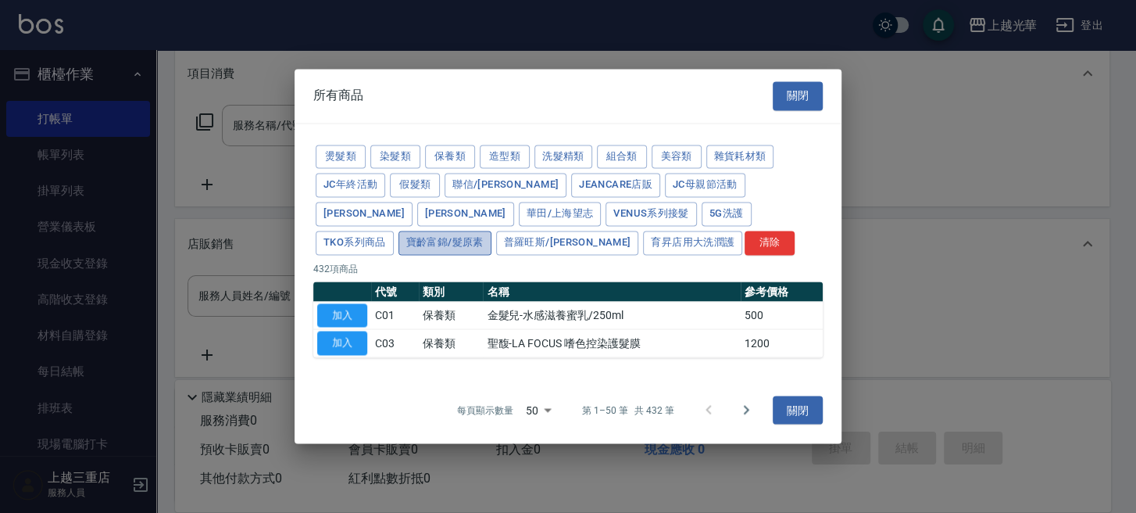
click at [491, 230] on button "寶齡富錦/髮原素" at bounding box center [444, 242] width 93 height 24
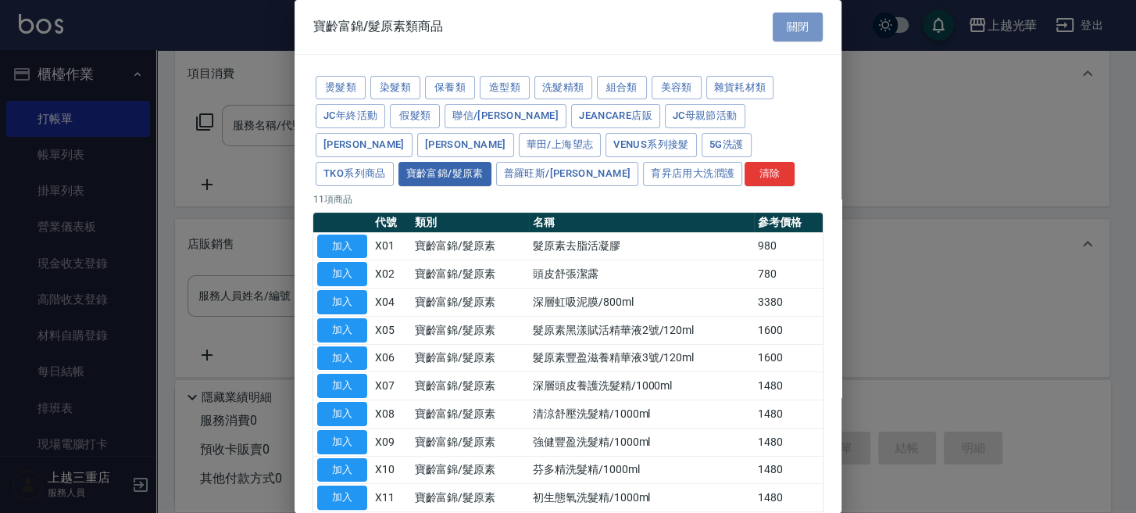
click at [781, 13] on button "關閉" at bounding box center [798, 27] width 50 height 29
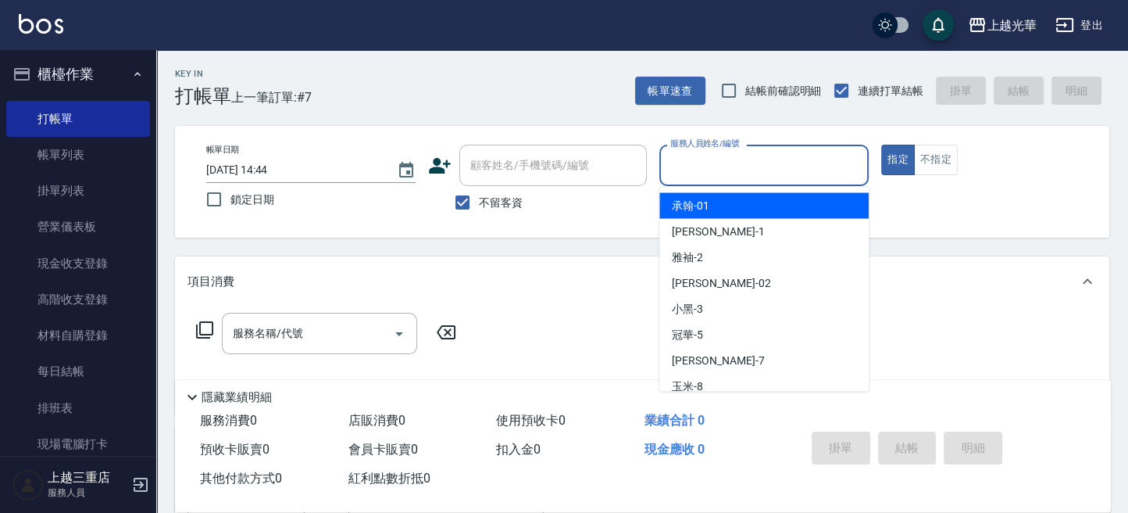
drag, startPoint x: 795, startPoint y: 166, endPoint x: 792, endPoint y: 158, distance: 8.4
click at [792, 166] on input "服務人員姓名/編號" at bounding box center [763, 165] width 195 height 27
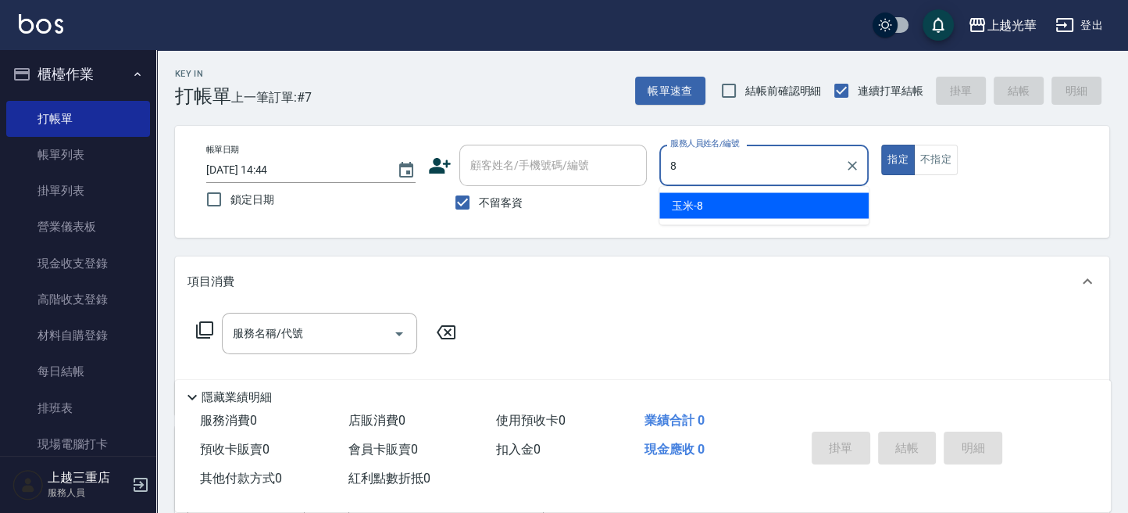
type input "玉米-8"
type button "true"
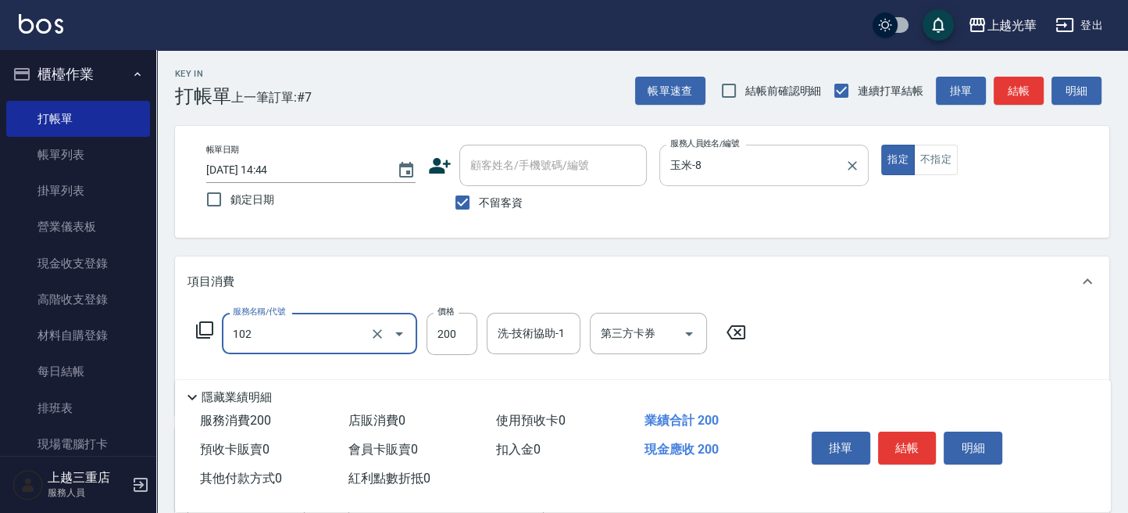
type input "指定洗髮(102)"
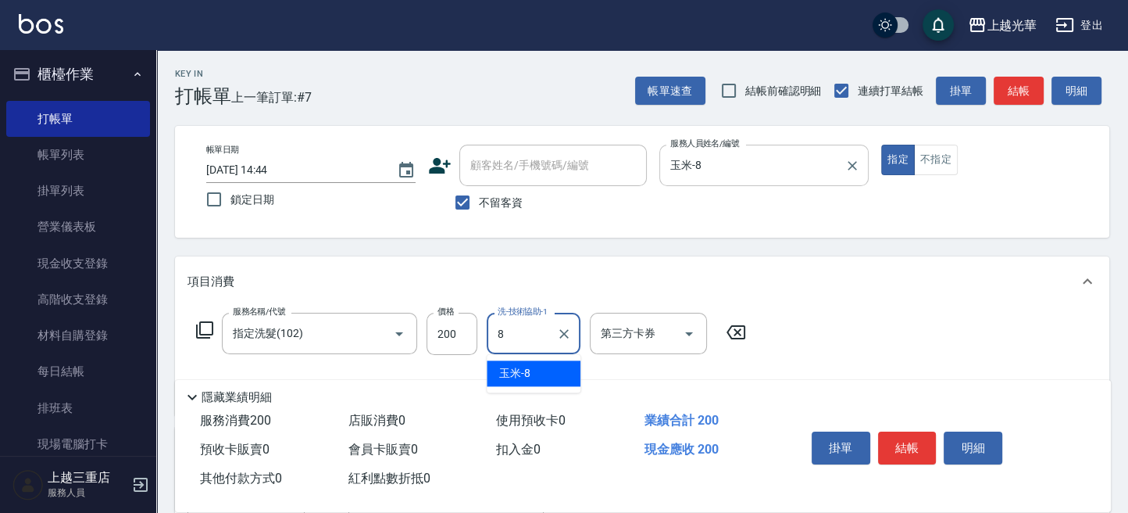
type input "玉米-8"
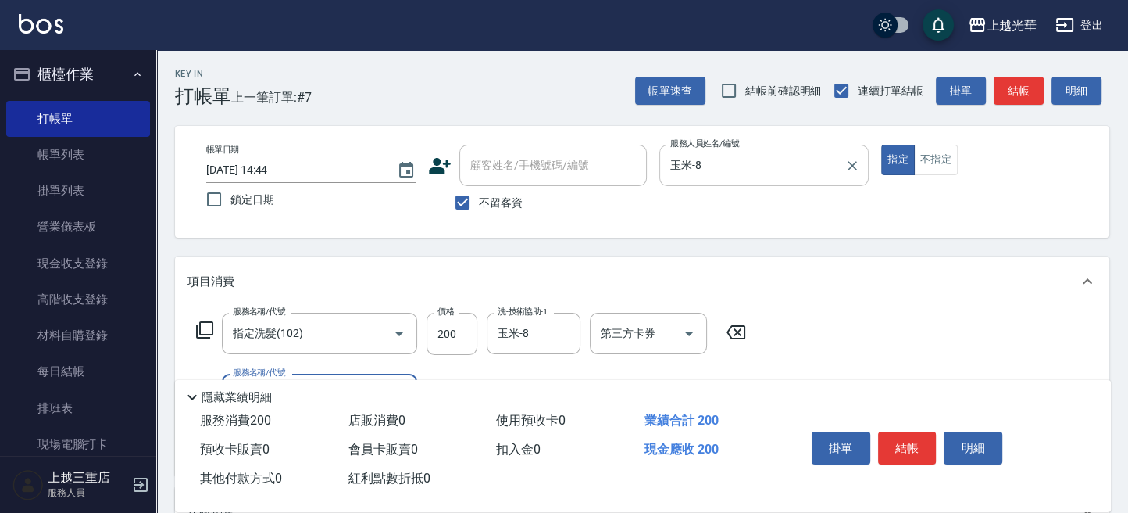
scroll to position [208, 0]
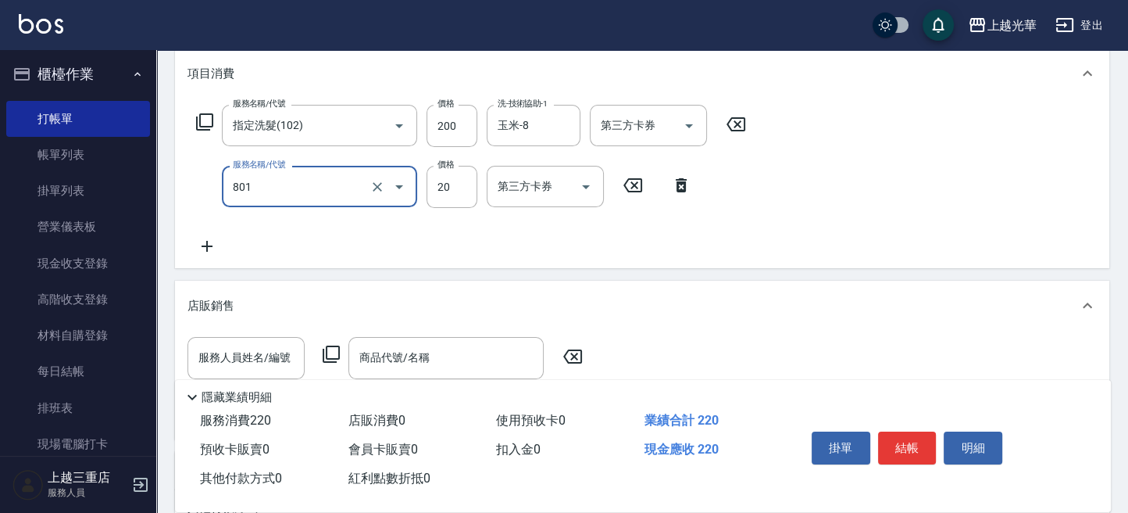
type input "潤絲(801)"
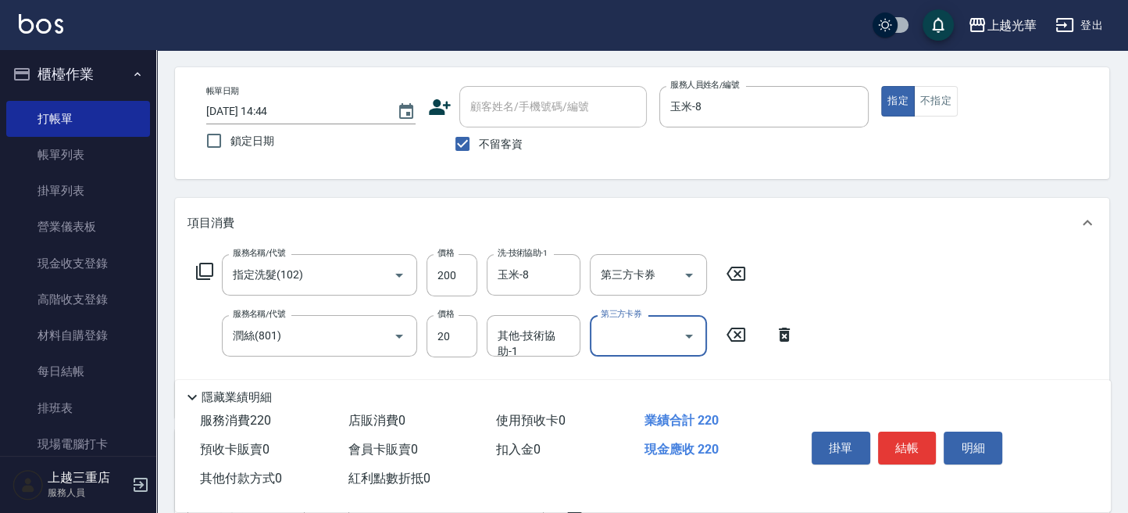
scroll to position [0, 0]
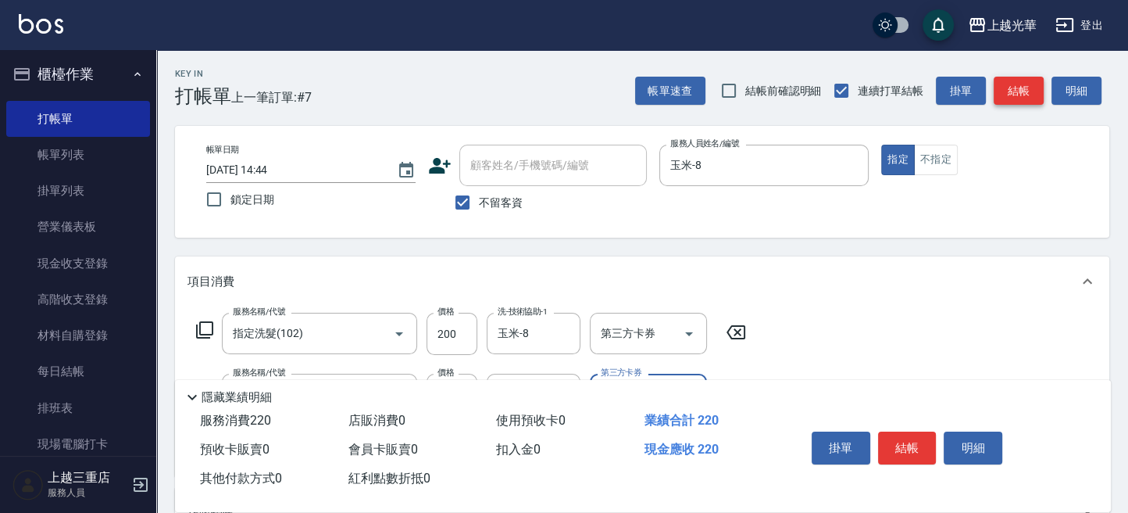
click at [1019, 96] on button "結帳" at bounding box center [1019, 91] width 50 height 29
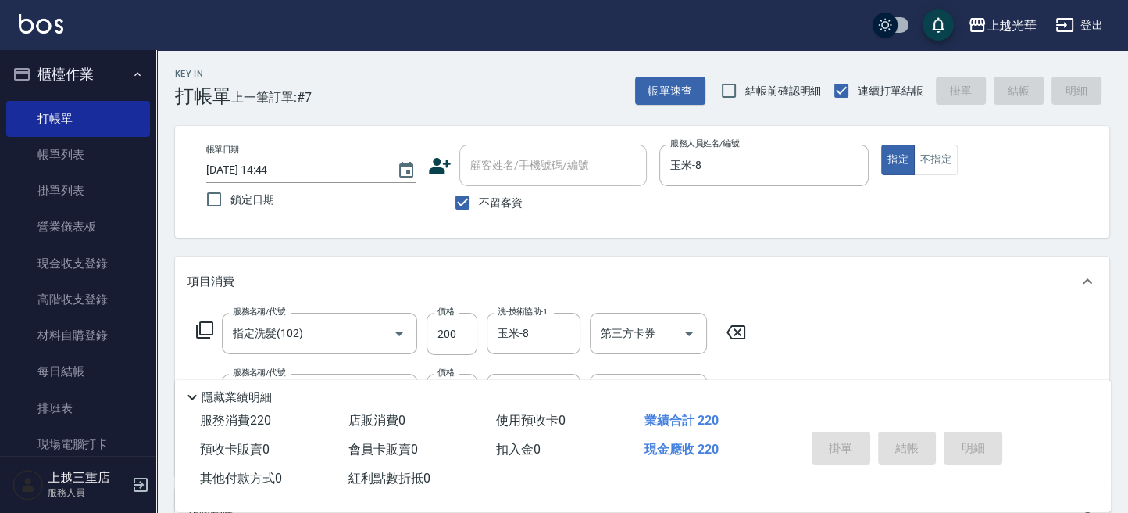
type input "[DATE] 15:01"
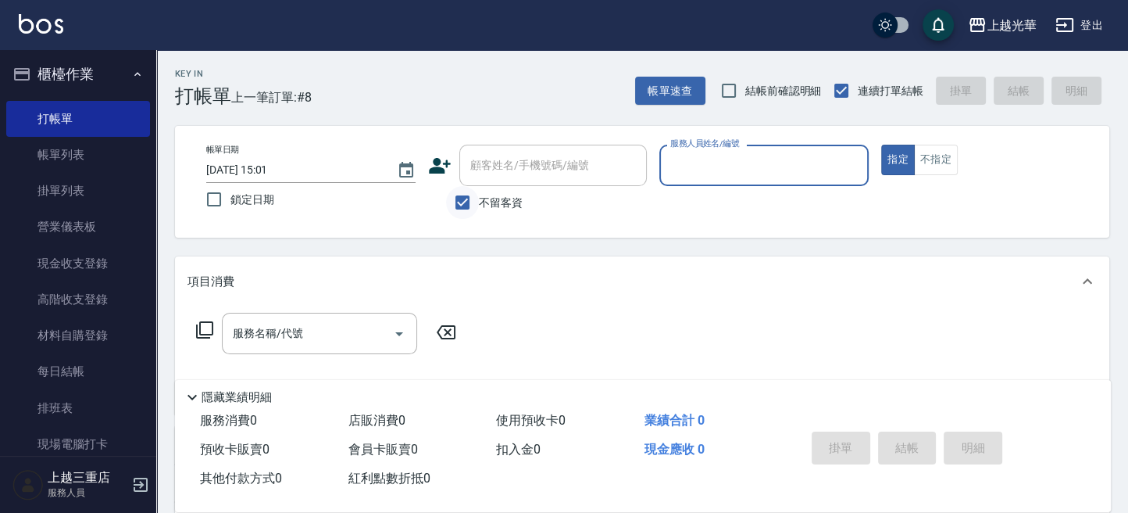
click at [468, 203] on input "不留客資" at bounding box center [462, 202] width 33 height 33
checkbox input "false"
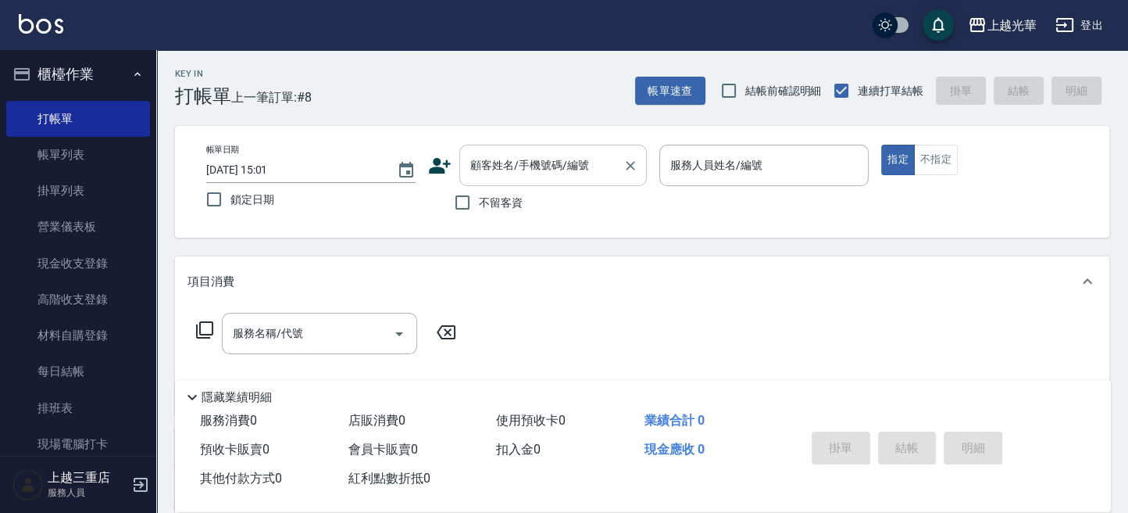
click at [475, 169] on input "顧客姓名/手機號碼/編號" at bounding box center [541, 165] width 150 height 27
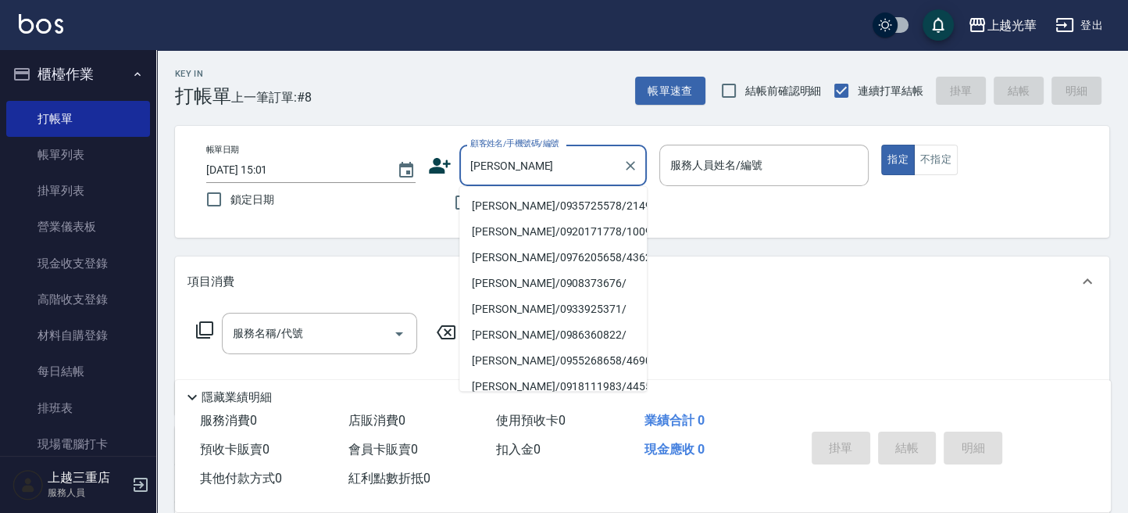
click at [515, 207] on li "[PERSON_NAME]/0935725578/2149" at bounding box center [553, 205] width 188 height 26
type input "[PERSON_NAME]/0935725578/2149"
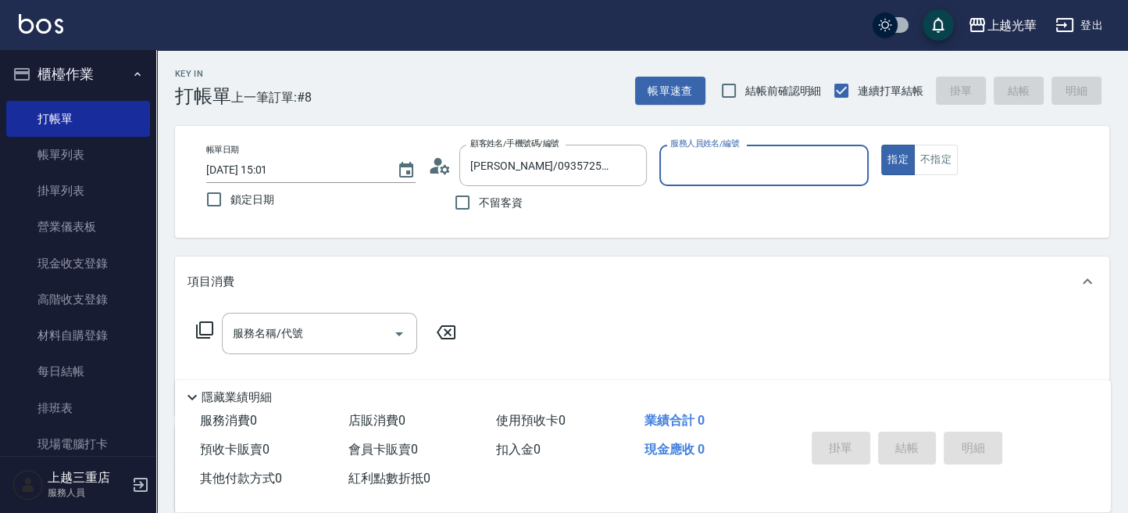
type input "雅袖-2"
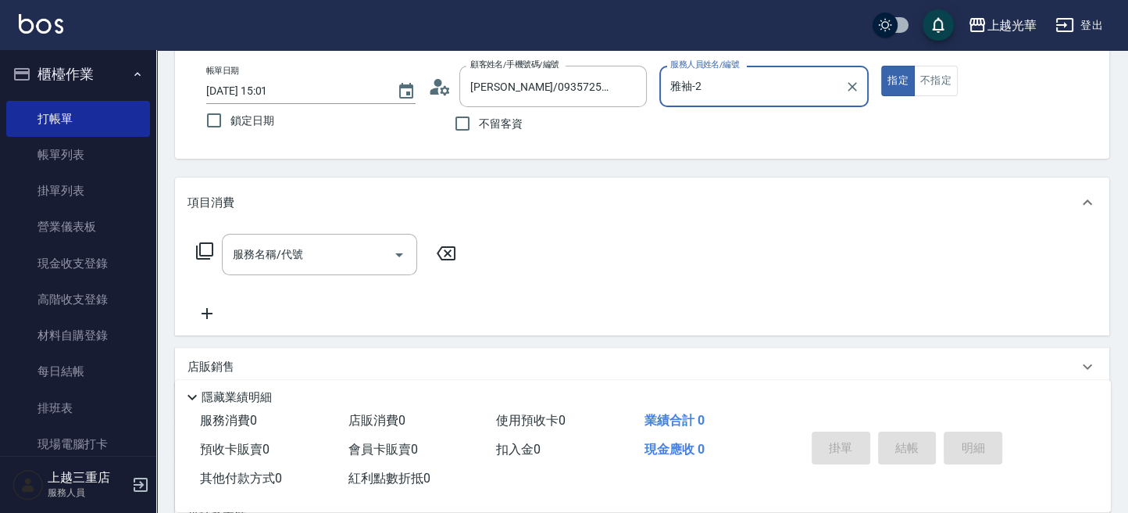
scroll to position [104, 0]
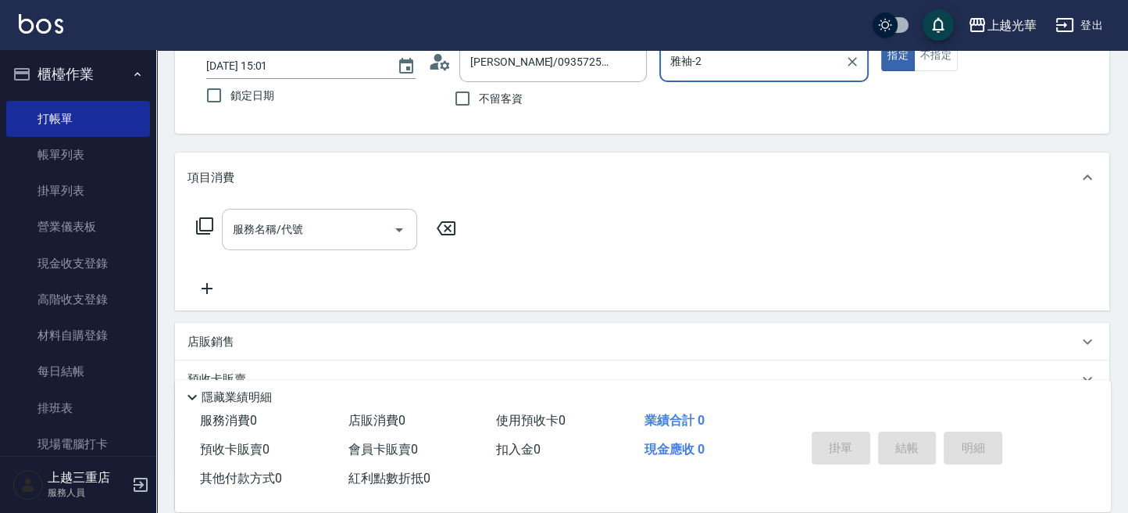
click at [296, 227] on input "服務名稱/代號" at bounding box center [308, 229] width 158 height 27
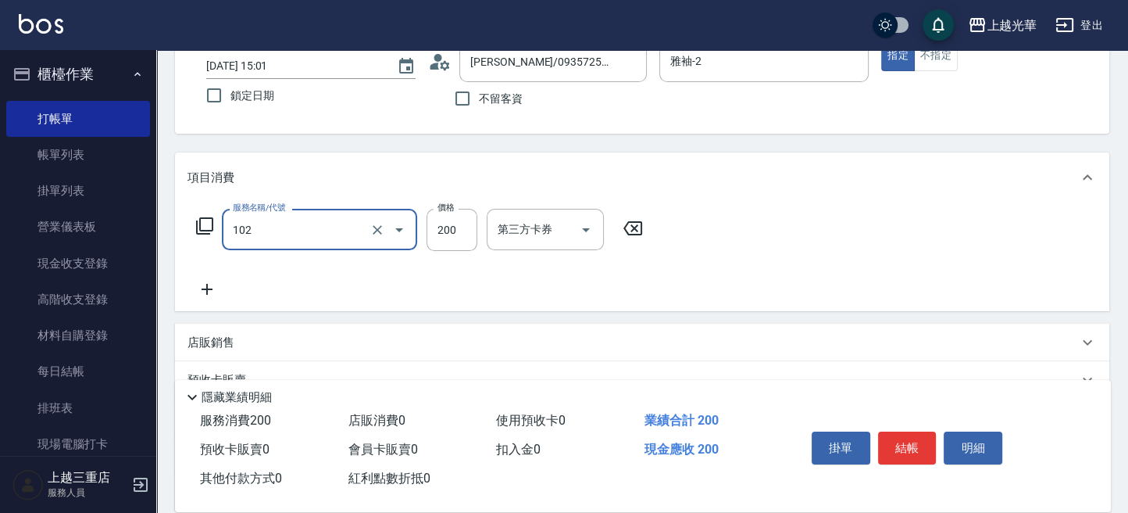
type input "指定洗髮(102)"
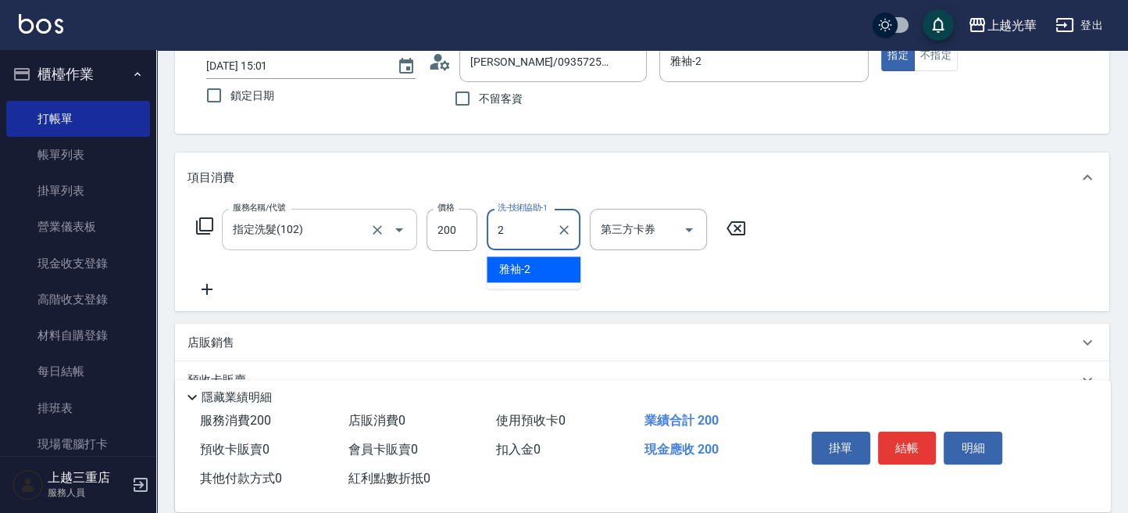
type input "雅袖-2"
click at [202, 286] on icon at bounding box center [207, 289] width 39 height 19
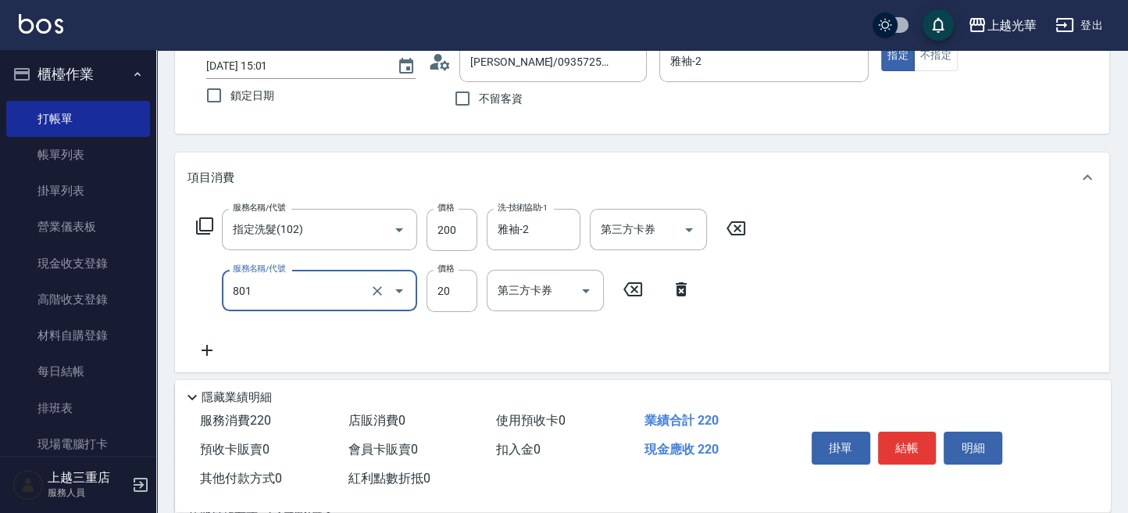
type input "潤絲(801)"
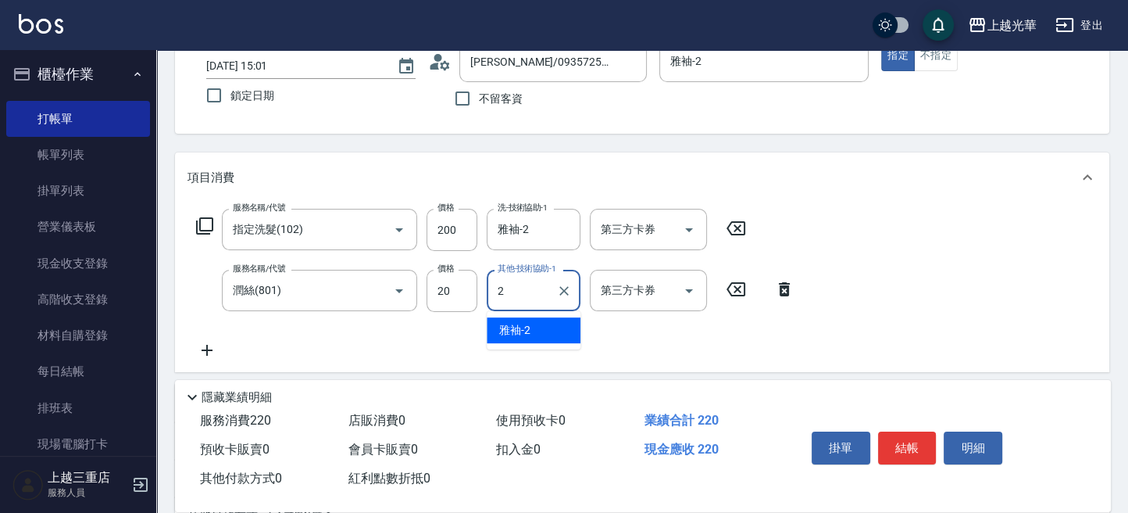
type input "雅袖-2"
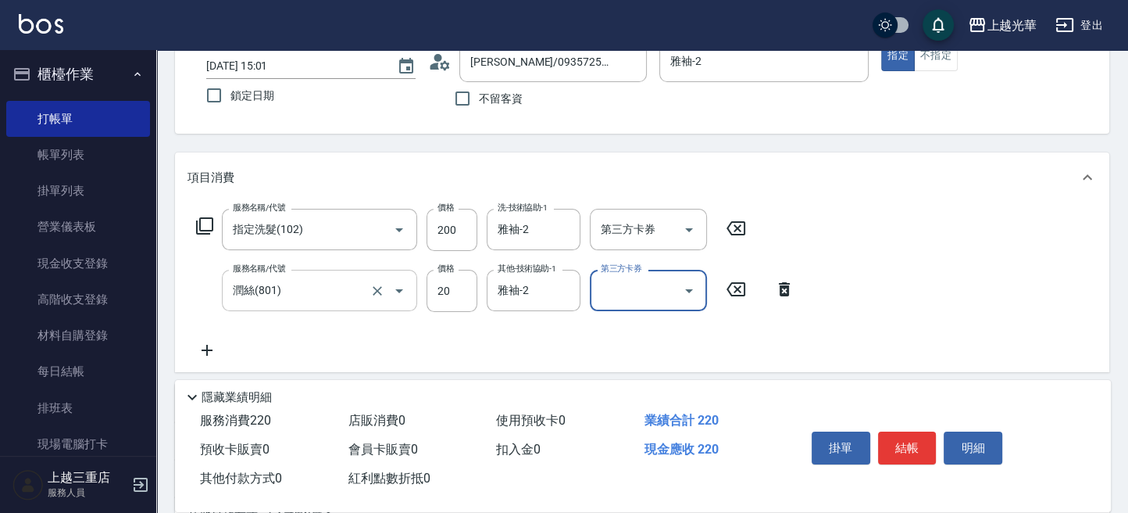
scroll to position [208, 0]
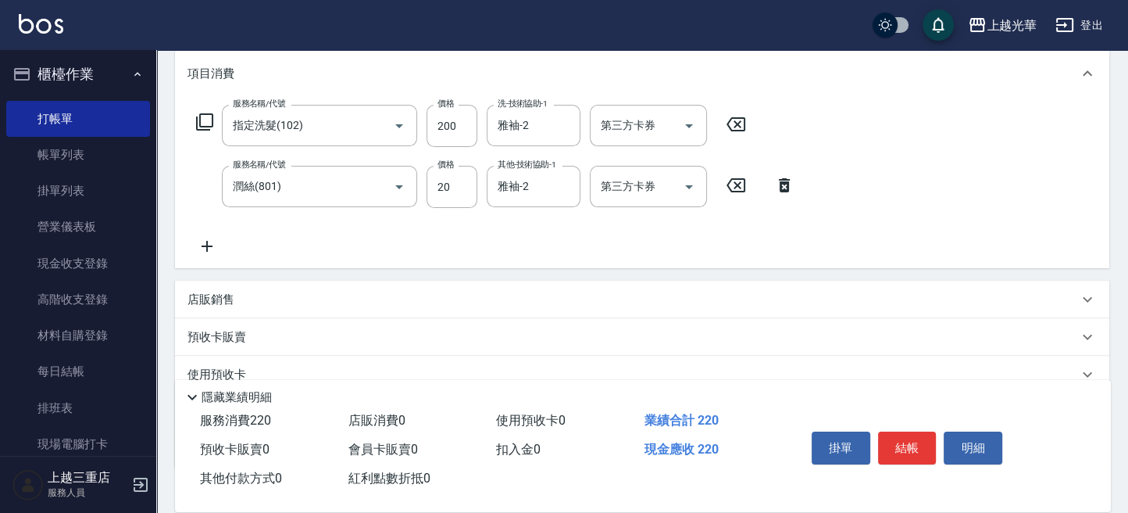
click at [201, 246] on icon at bounding box center [207, 246] width 39 height 19
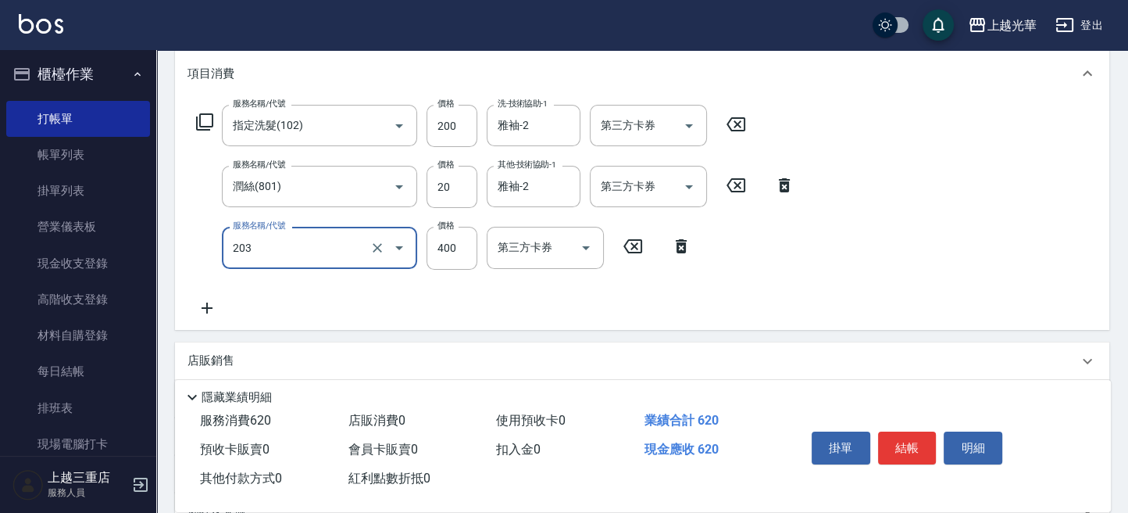
type input "指定單剪(203)"
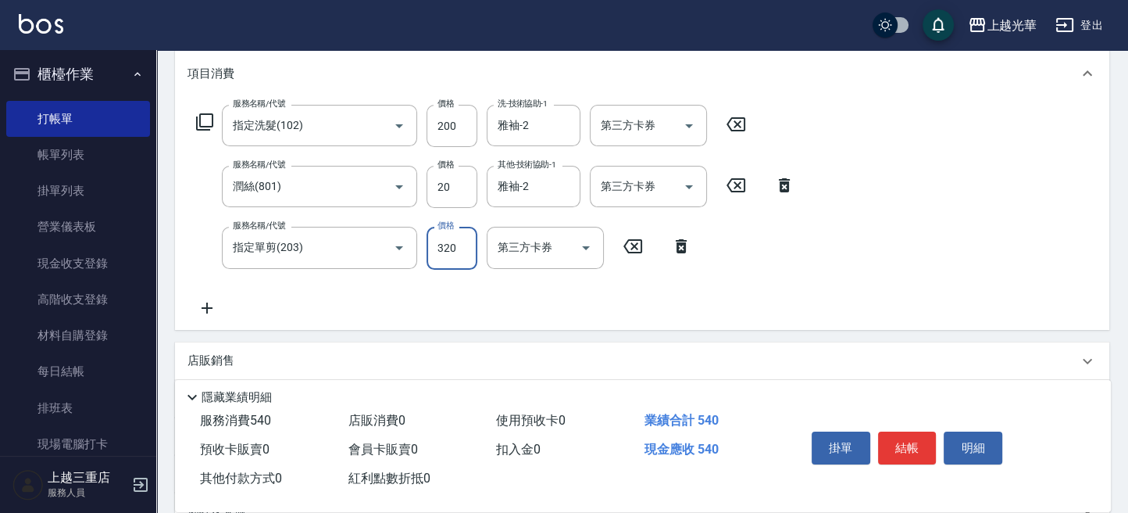
type input "320"
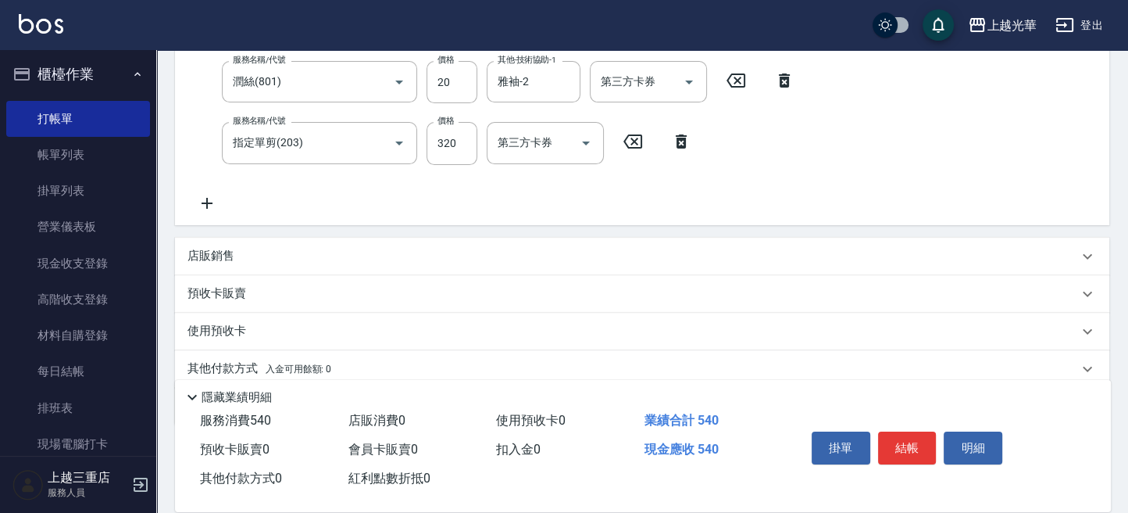
click at [210, 249] on p "店販銷售" at bounding box center [211, 256] width 47 height 16
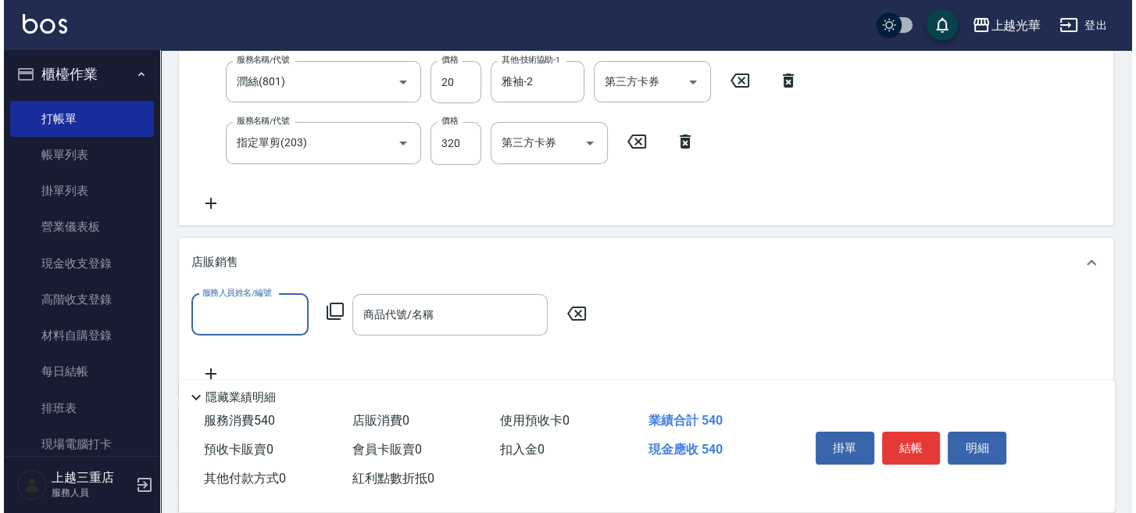
scroll to position [0, 0]
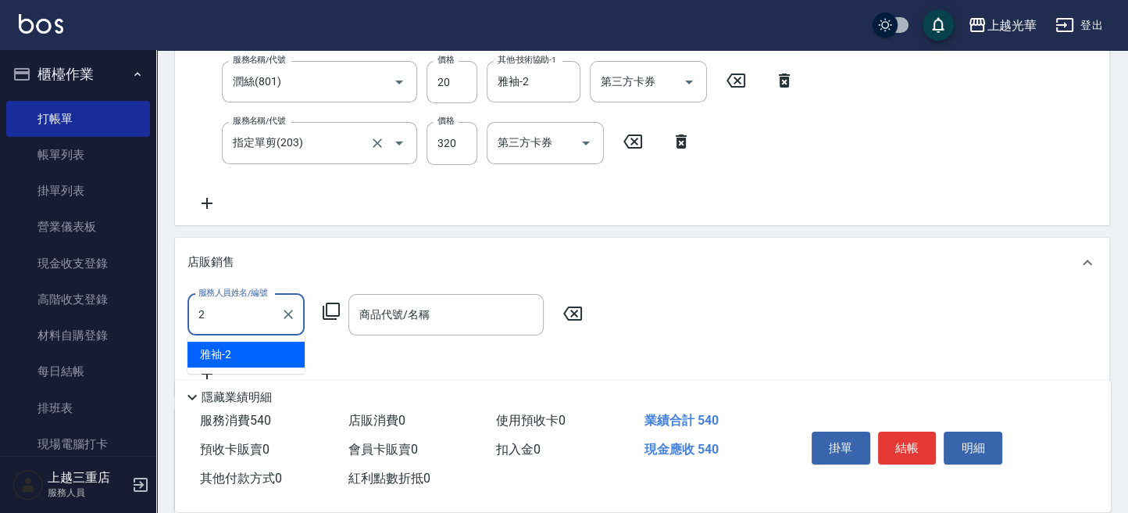
type input "雅袖-2"
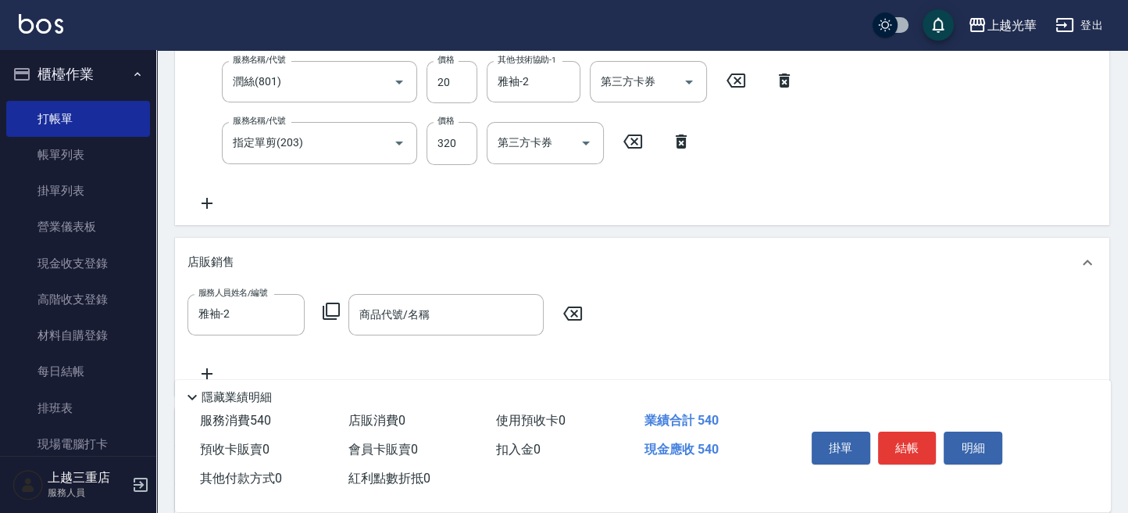
click at [330, 302] on icon at bounding box center [331, 311] width 19 height 19
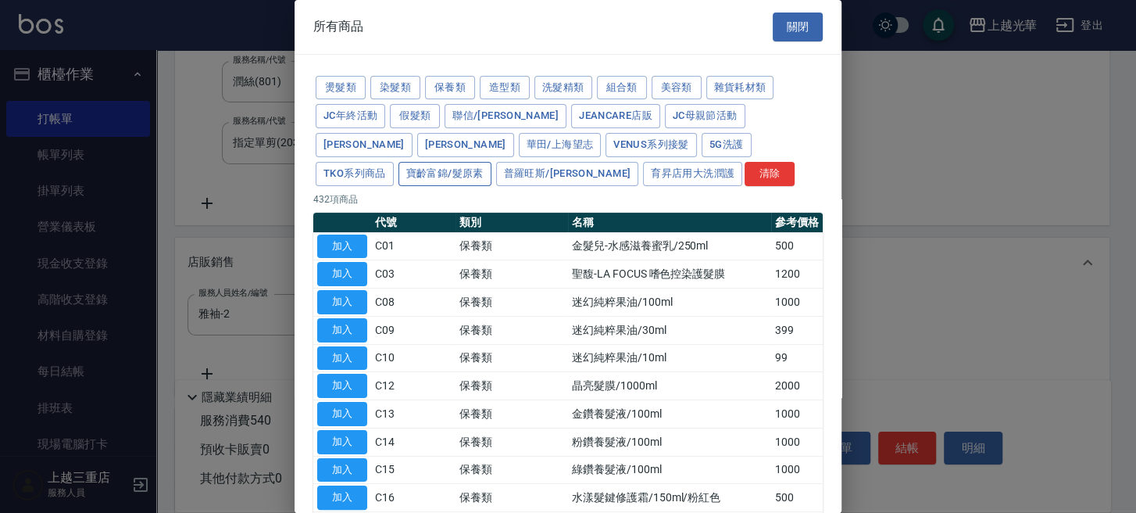
click at [491, 162] on button "寶齡富錦/髮原素" at bounding box center [444, 174] width 93 height 24
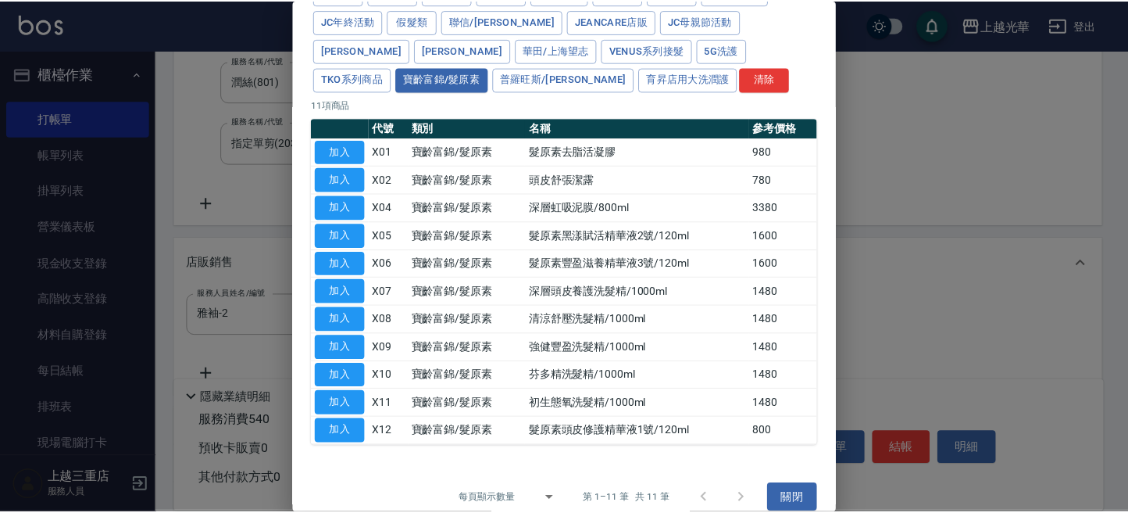
scroll to position [109, 0]
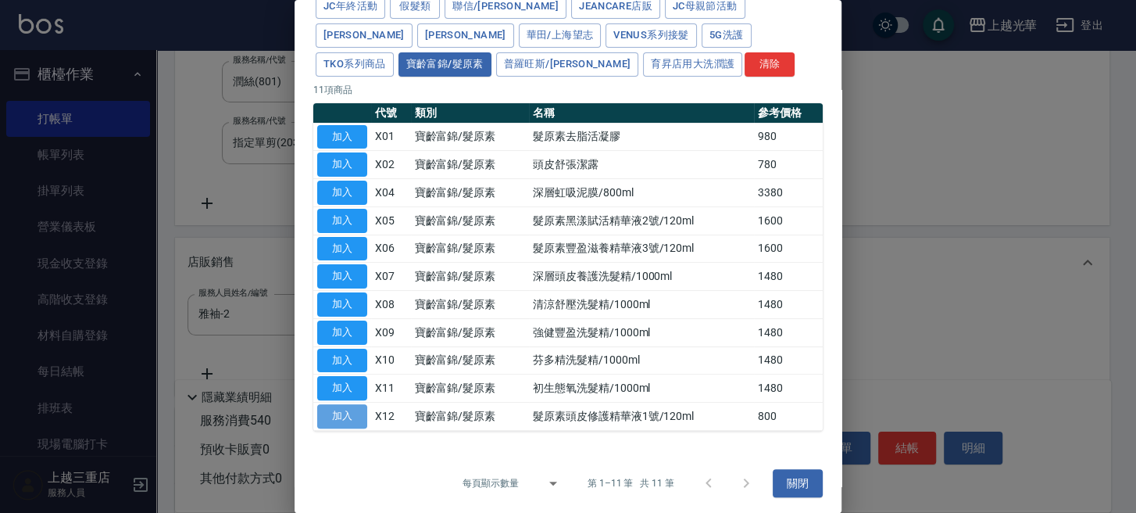
click at [337, 414] on button "加入" at bounding box center [342, 416] width 50 height 24
type input "髮原素頭皮修護精華液1號/120ml"
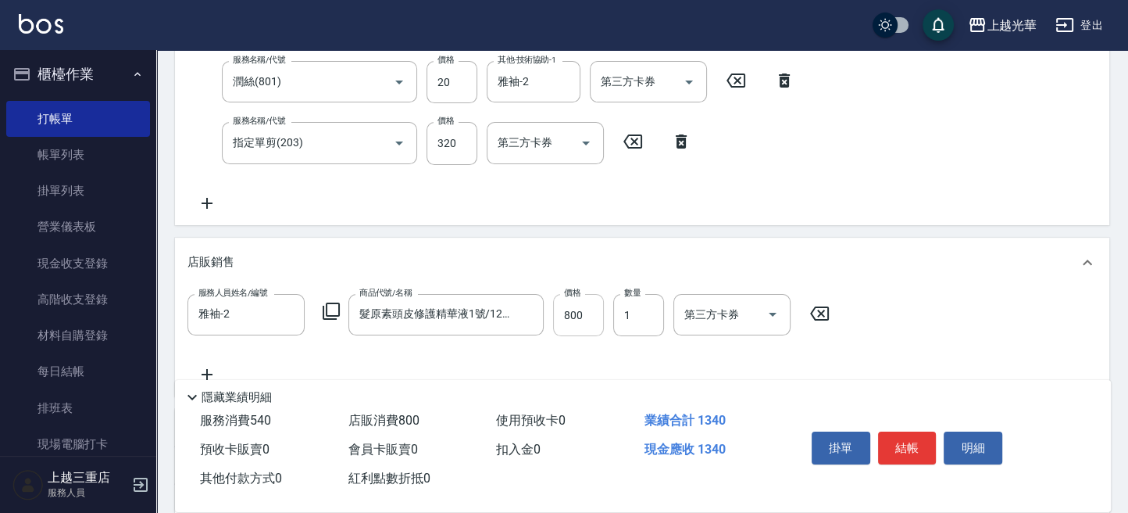
click at [572, 314] on input "800" at bounding box center [578, 315] width 51 height 42
type input "1280"
click at [922, 453] on button "結帳" at bounding box center [907, 447] width 59 height 33
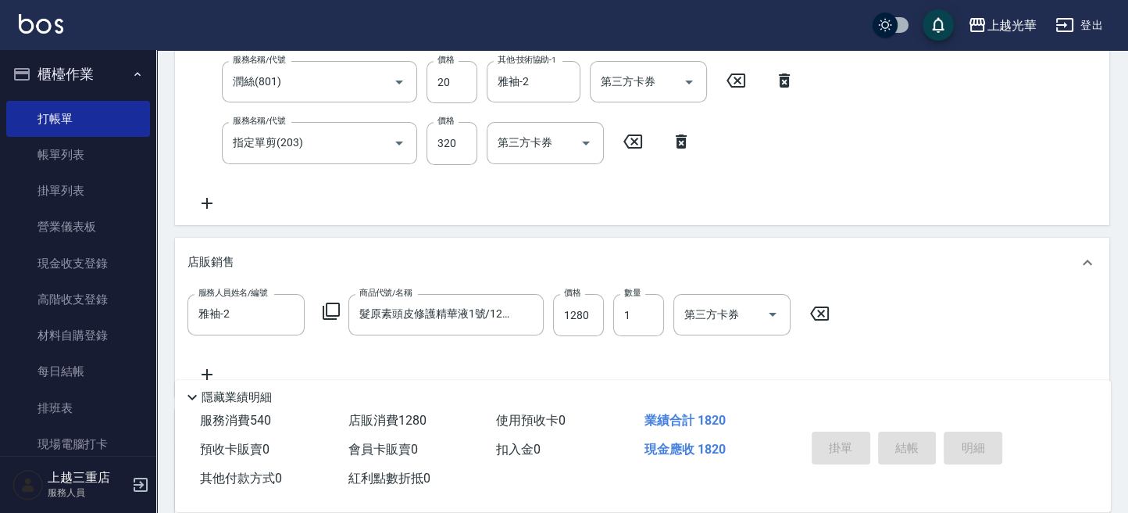
type input "[DATE] 15:09"
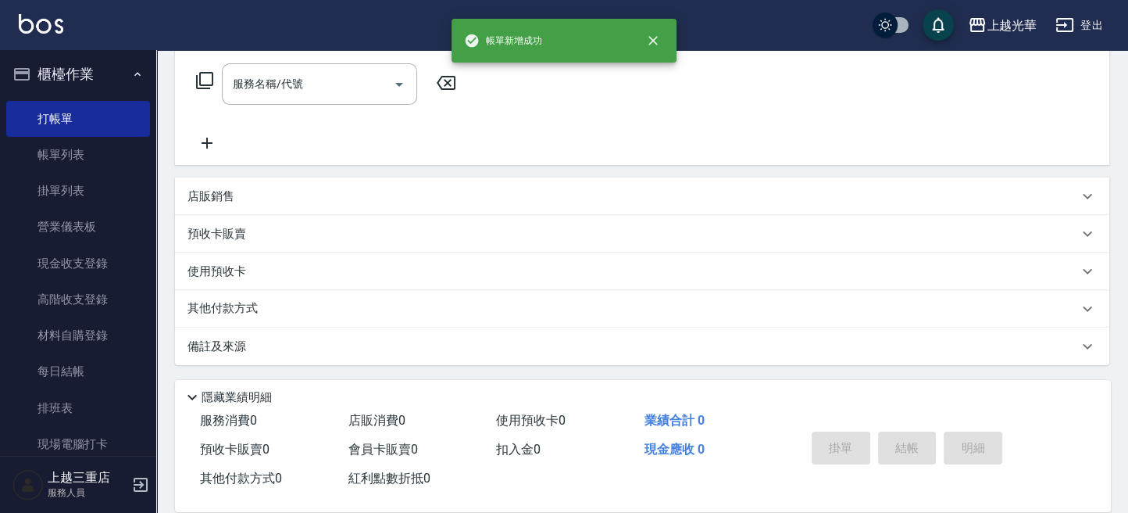
scroll to position [0, 0]
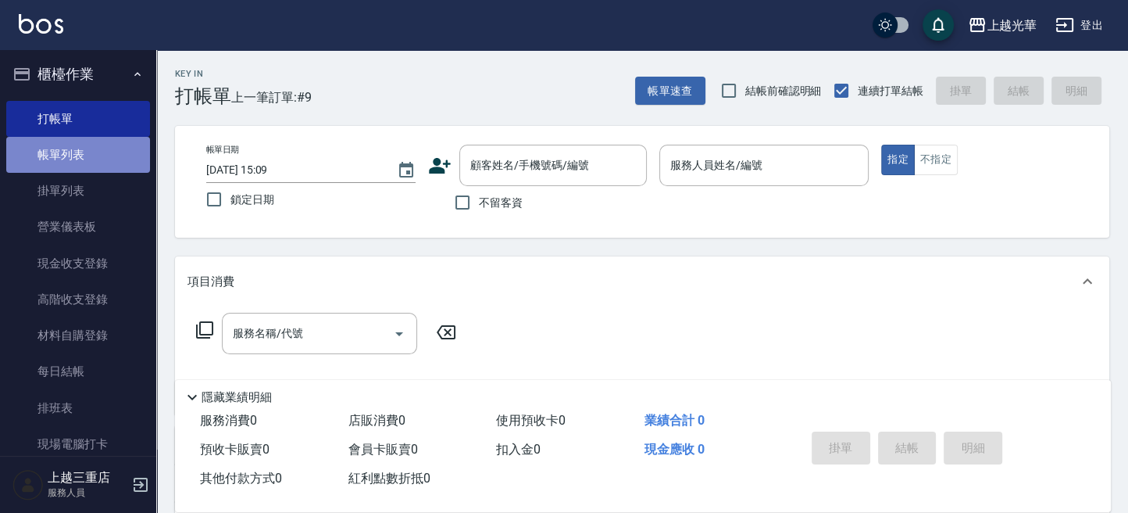
click at [98, 153] on link "帳單列表" at bounding box center [78, 155] width 144 height 36
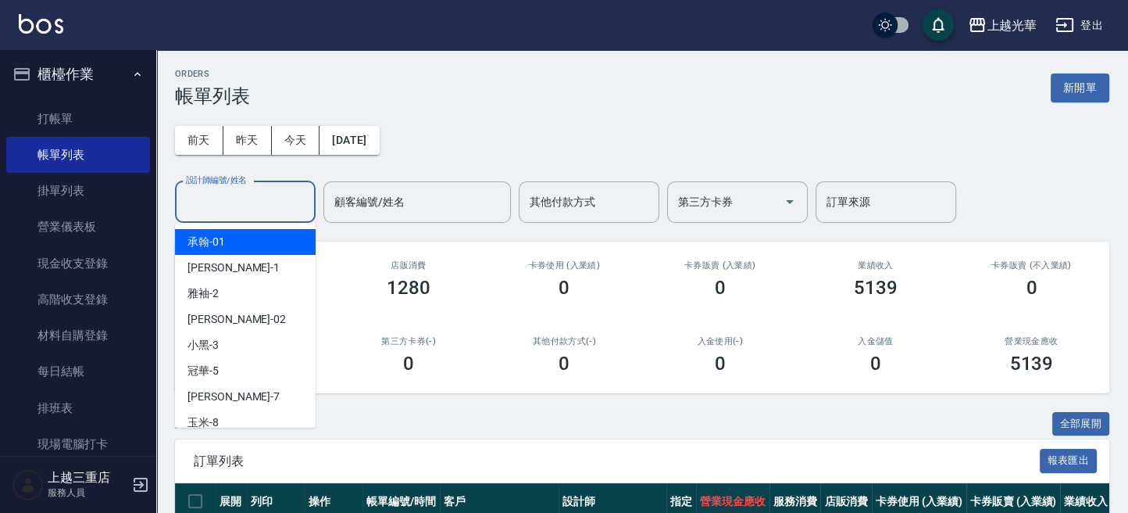
click at [221, 207] on input "設計師編號/姓名" at bounding box center [245, 201] width 127 height 27
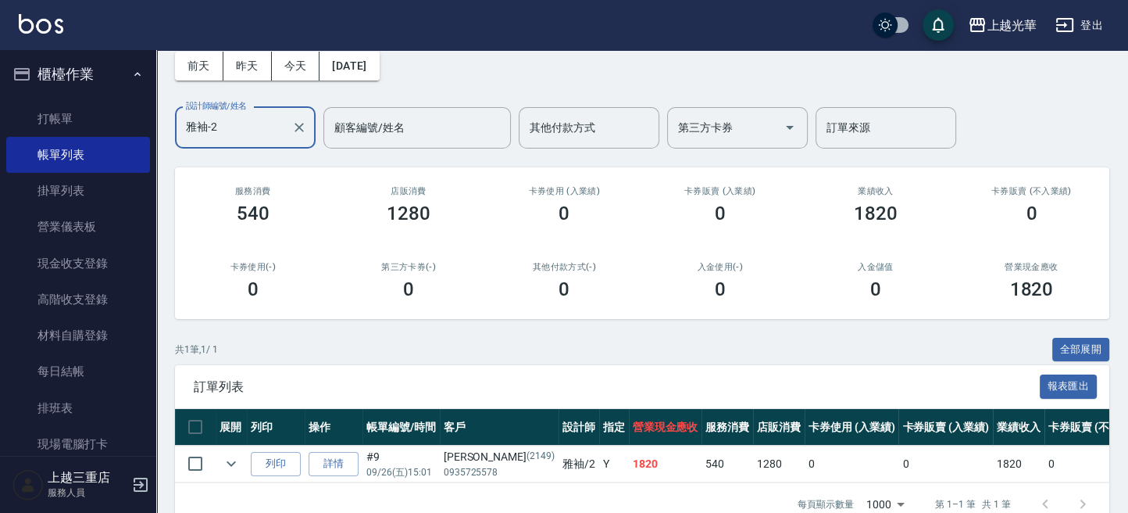
scroll to position [120, 0]
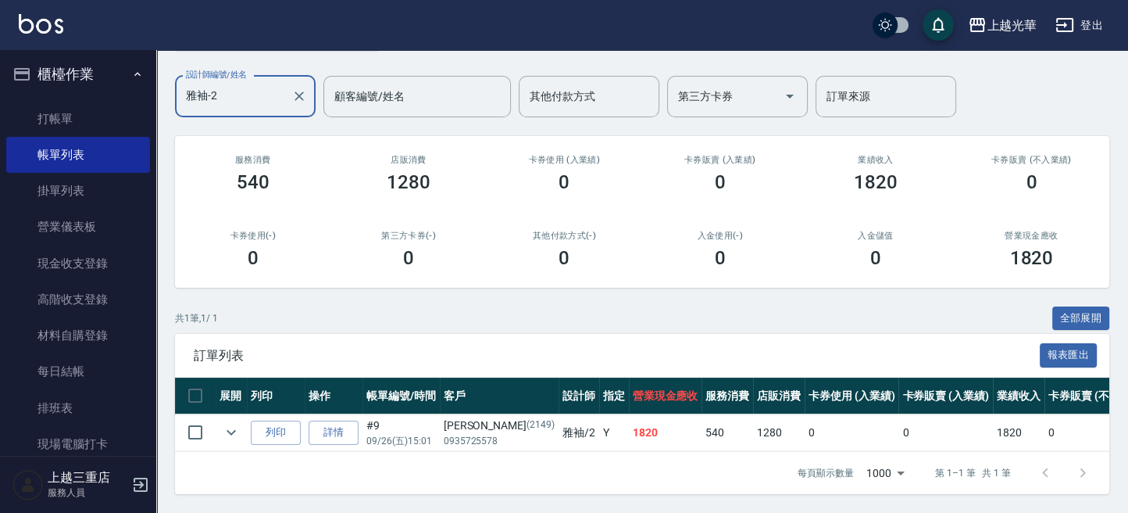
type input "雅袖-2"
click at [38, 20] on img at bounding box center [41, 24] width 45 height 20
